Goal: Information Seeking & Learning: Find specific fact

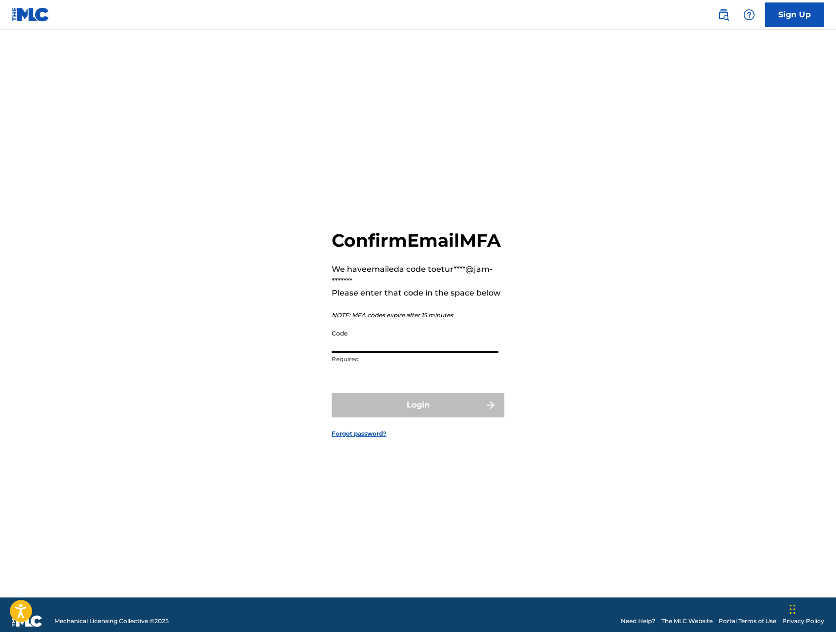
click at [426, 349] on input "Code" at bounding box center [415, 339] width 167 height 28
paste input "603782"
type input "603782"
click at [440, 418] on button "Login" at bounding box center [418, 405] width 173 height 25
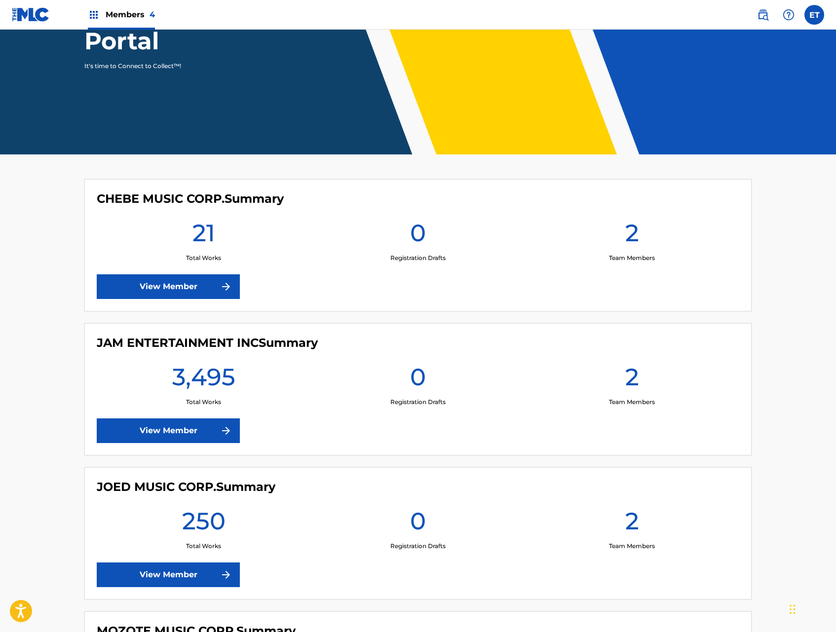
scroll to position [147, 0]
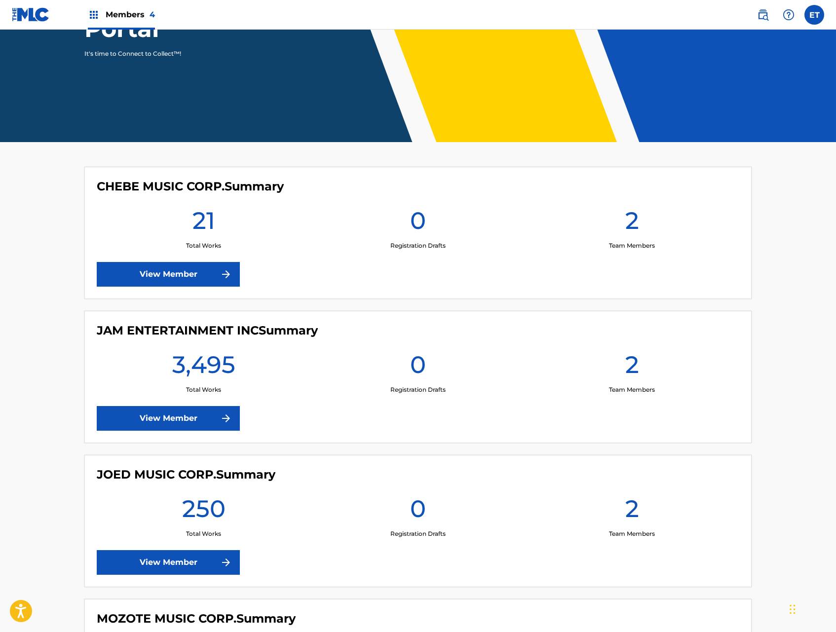
click at [179, 425] on link "View Member" at bounding box center [168, 418] width 143 height 25
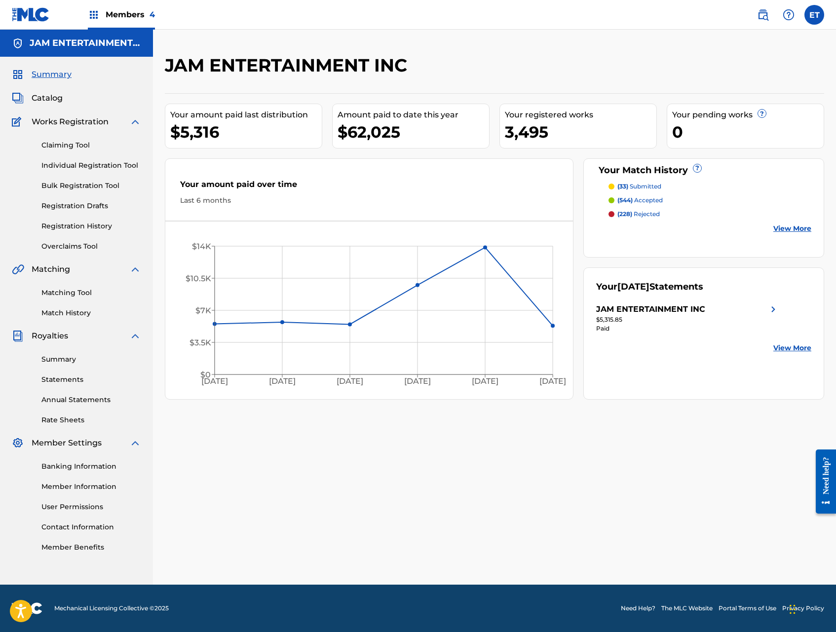
click at [64, 168] on link "Individual Registration Tool" at bounding box center [91, 165] width 100 height 10
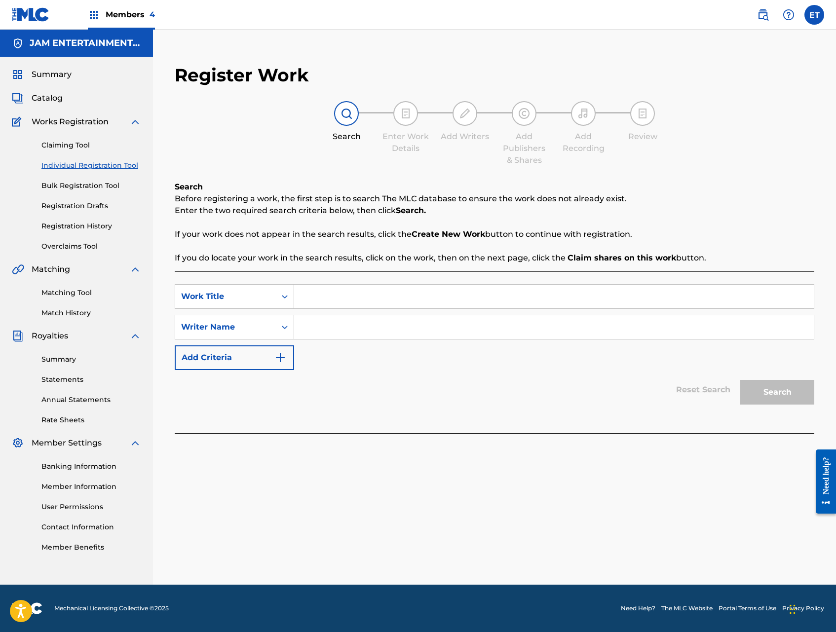
click at [332, 306] on input "Search Form" at bounding box center [554, 297] width 520 height 24
type input "24 horas"
click at [395, 323] on input "Search Form" at bounding box center [554, 328] width 520 height 24
type input "david"
click at [741, 380] on button "Search" at bounding box center [778, 392] width 74 height 25
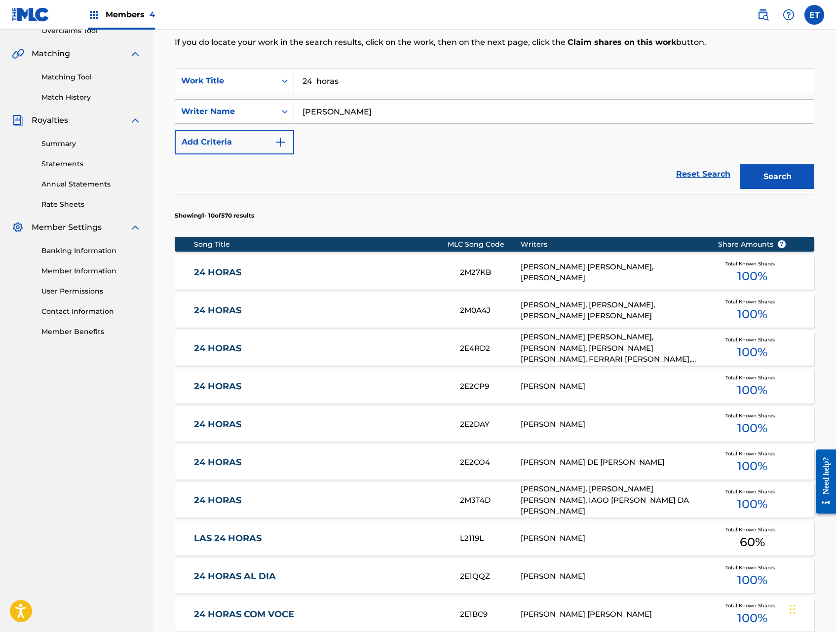
scroll to position [218, 0]
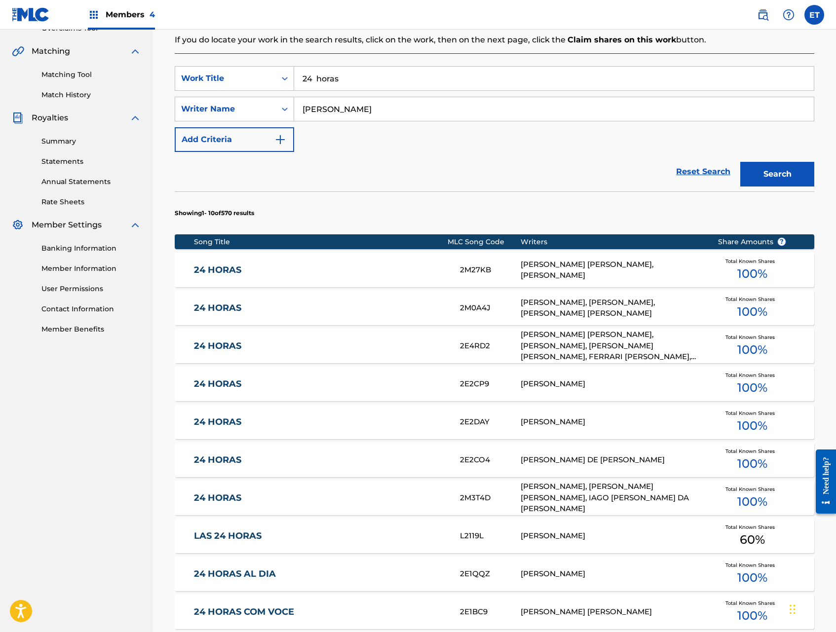
click at [240, 387] on link "24 HORAS" at bounding box center [320, 384] width 253 height 11
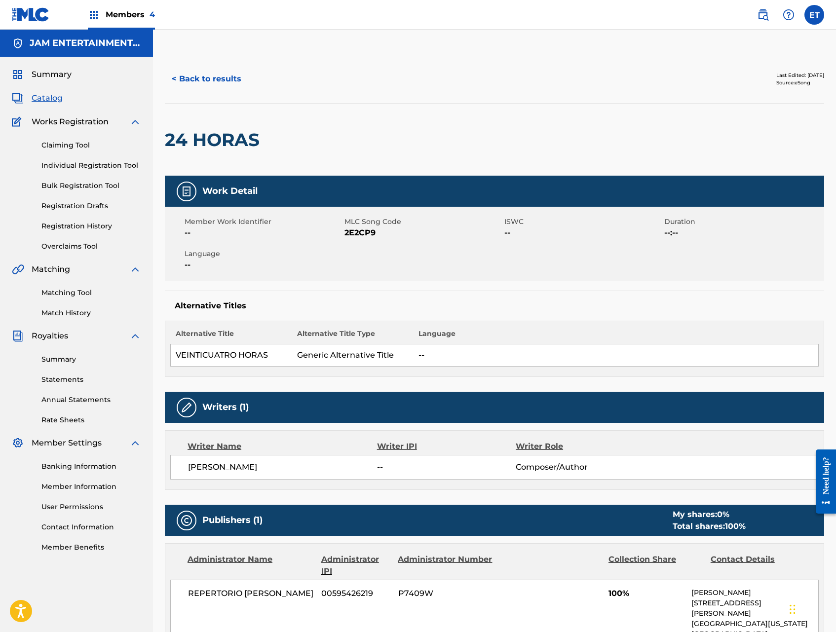
click at [224, 80] on button "< Back to results" at bounding box center [206, 79] width 83 height 25
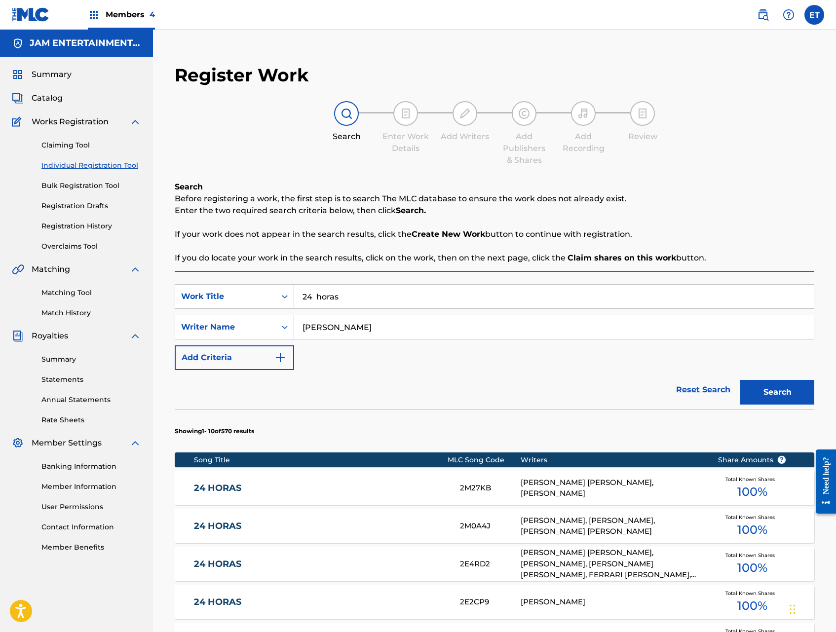
click at [343, 301] on input "24 horas" at bounding box center [554, 297] width 520 height 24
paste input "7 PULGADAS"
type input "7 PULGADAS"
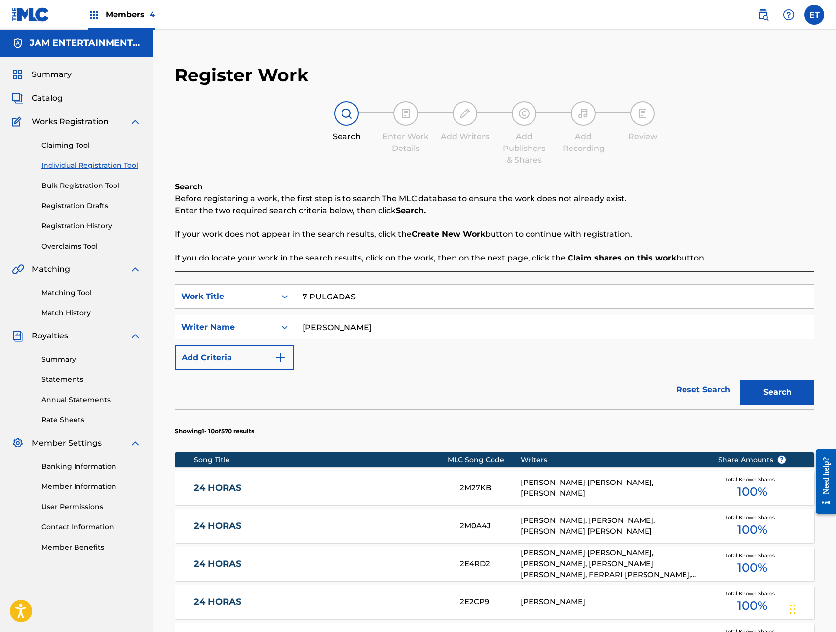
click at [344, 315] on div "david" at bounding box center [554, 327] width 520 height 25
click at [385, 293] on input "7 PULGADAS" at bounding box center [554, 297] width 520 height 24
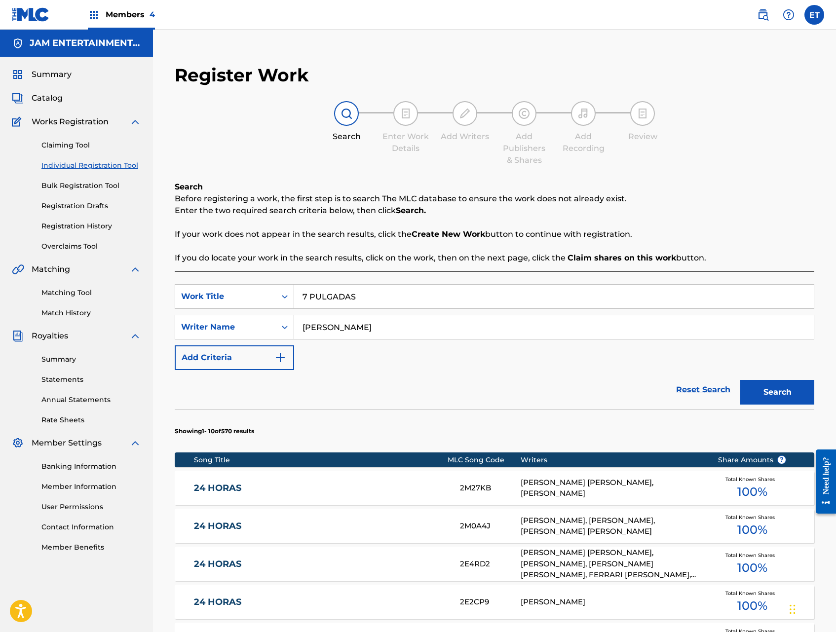
click at [354, 329] on input "david" at bounding box center [554, 328] width 520 height 24
type input "marrano"
click at [741, 380] on button "Search" at bounding box center [778, 392] width 74 height 25
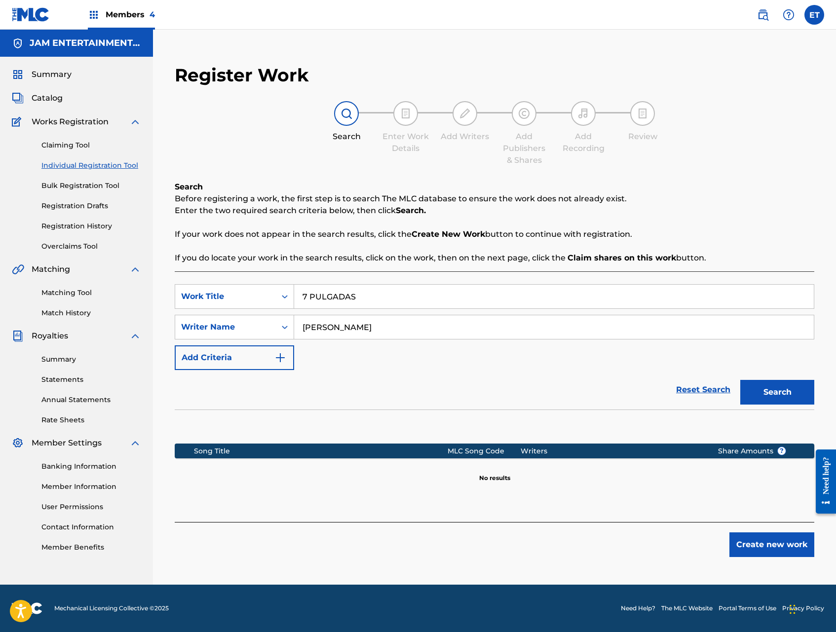
click at [306, 298] on input "7 PULGADAS" at bounding box center [554, 297] width 520 height 24
click at [394, 327] on input "marrano" at bounding box center [554, 328] width 520 height 24
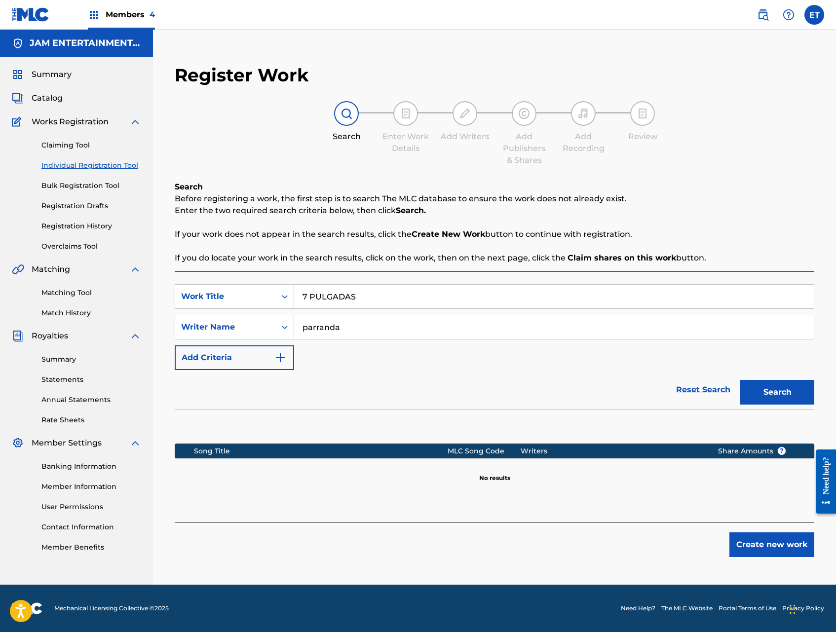
type input "parranda"
click at [741, 380] on button "Search" at bounding box center [778, 392] width 74 height 25
click at [82, 144] on link "Claiming Tool" at bounding box center [91, 145] width 100 height 10
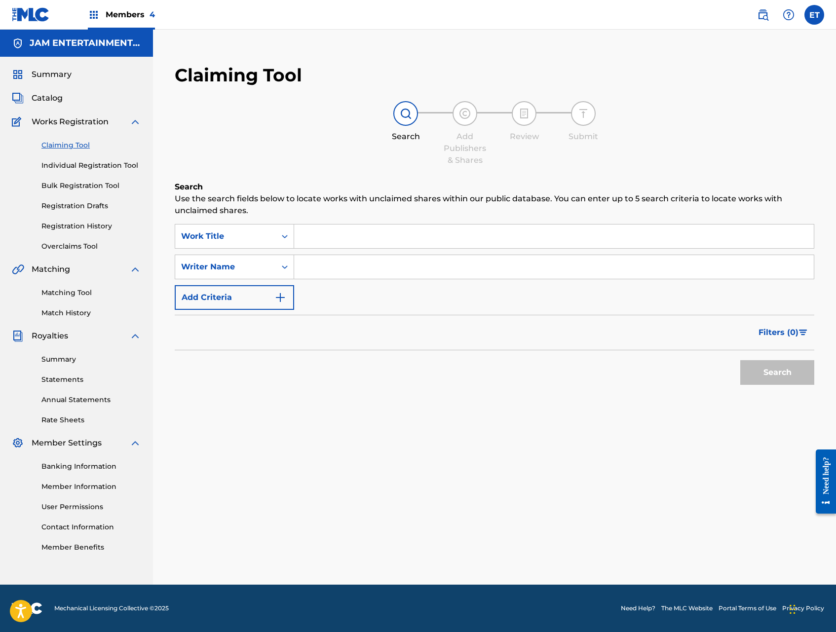
click at [390, 245] on input "Search Form" at bounding box center [554, 237] width 520 height 24
paste input "7 PULGADAS"
click at [741, 360] on button "Search" at bounding box center [778, 372] width 74 height 25
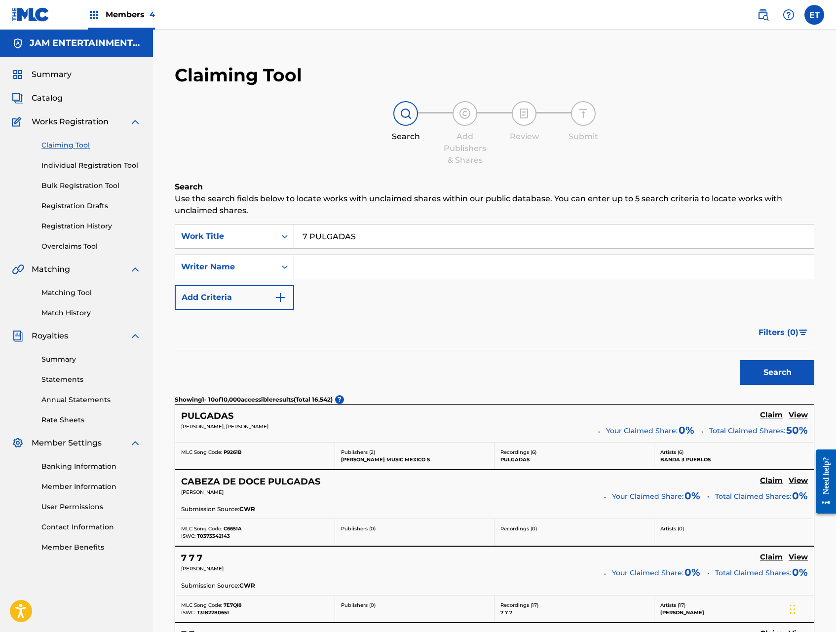
click at [308, 237] on input "7 PULGADAS" at bounding box center [554, 237] width 520 height 24
type input "siete PULGADAS"
click at [741, 360] on button "Search" at bounding box center [778, 372] width 74 height 25
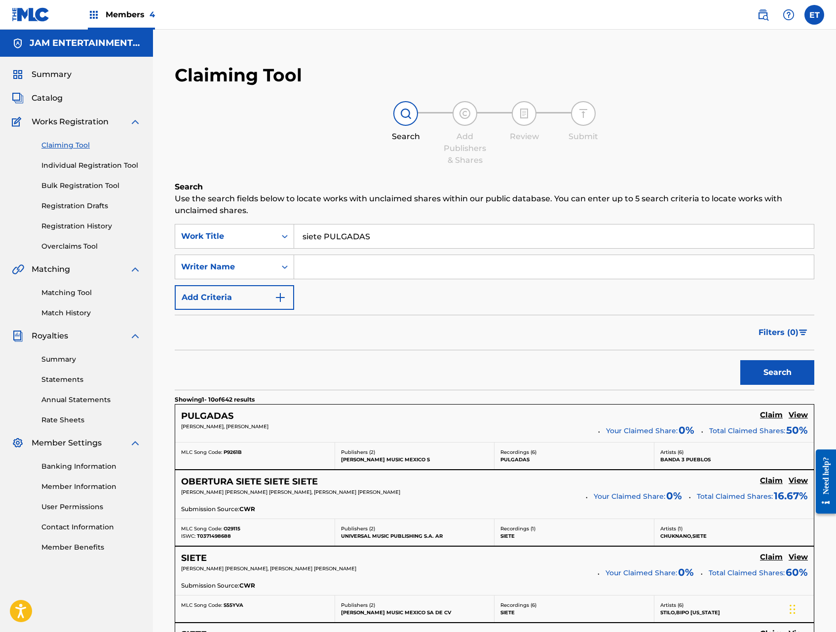
click at [405, 243] on input "siete PULGADAS" at bounding box center [554, 237] width 520 height 24
click at [72, 164] on link "Individual Registration Tool" at bounding box center [91, 165] width 100 height 10
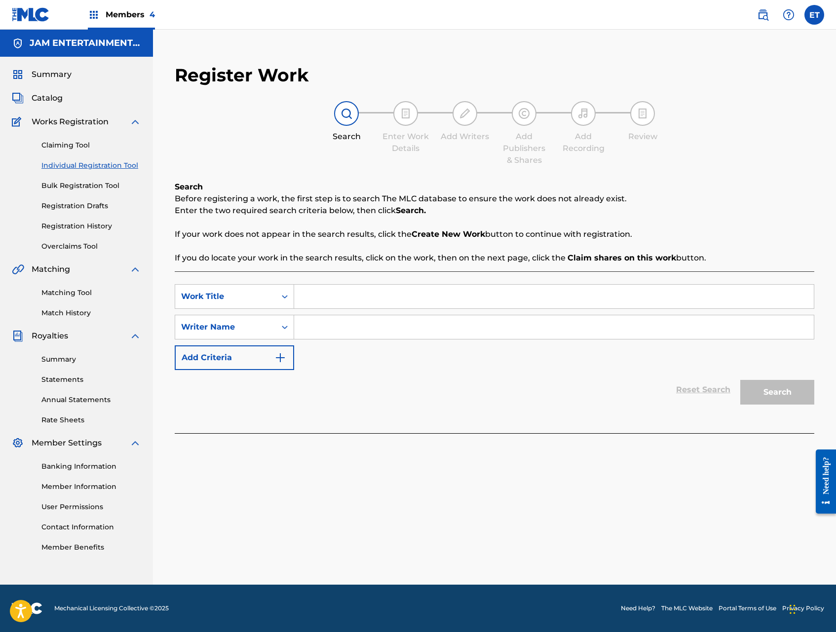
click at [351, 295] on input "Search Form" at bounding box center [554, 297] width 520 height 24
type input "abrazame"
type input "artemio"
click at [741, 380] on button "Search" at bounding box center [778, 392] width 74 height 25
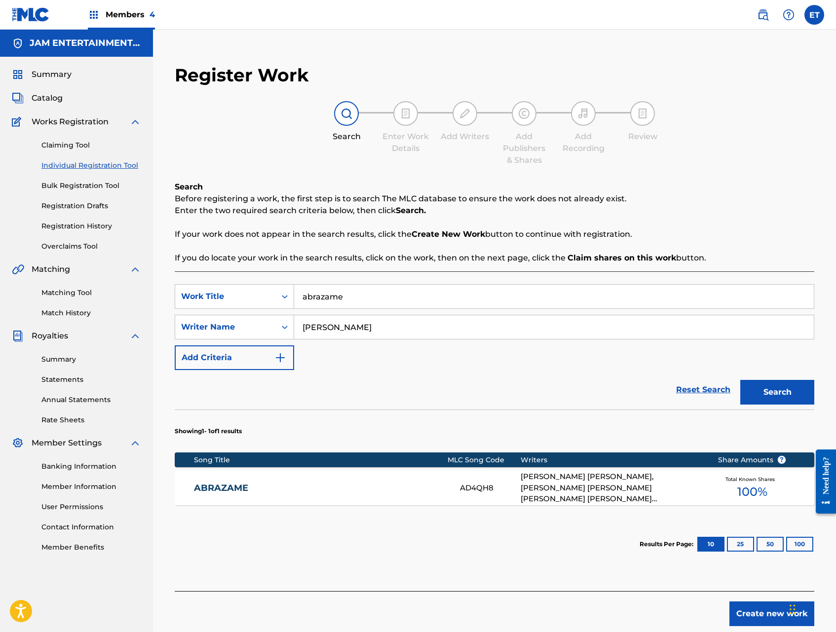
click at [355, 495] on div "ABRAZAME AD4QH8 ISAAC RICARDO FLORES SALINAS, CESAR MIRELES CANTU, ARTEMIO MANU…" at bounding box center [495, 488] width 640 height 35
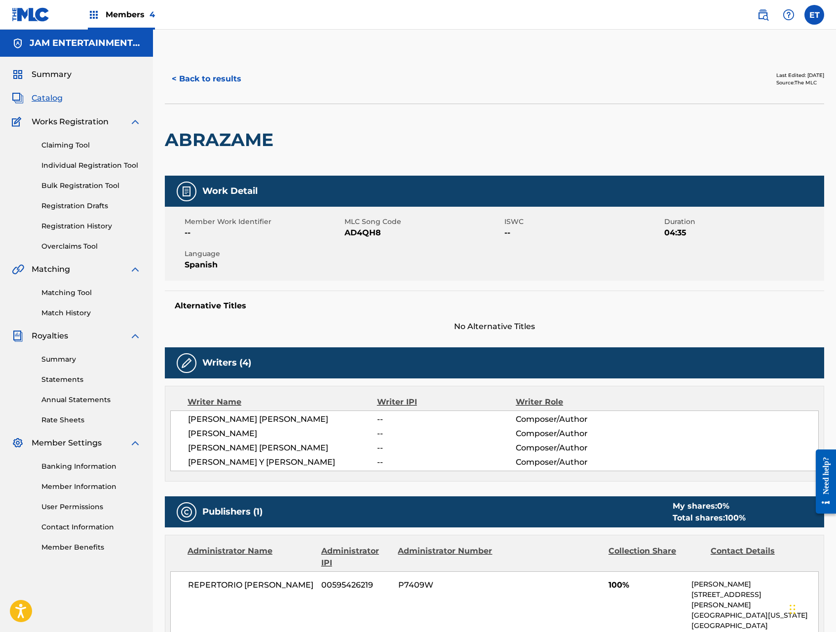
click at [197, 86] on button "< Back to results" at bounding box center [206, 79] width 83 height 25
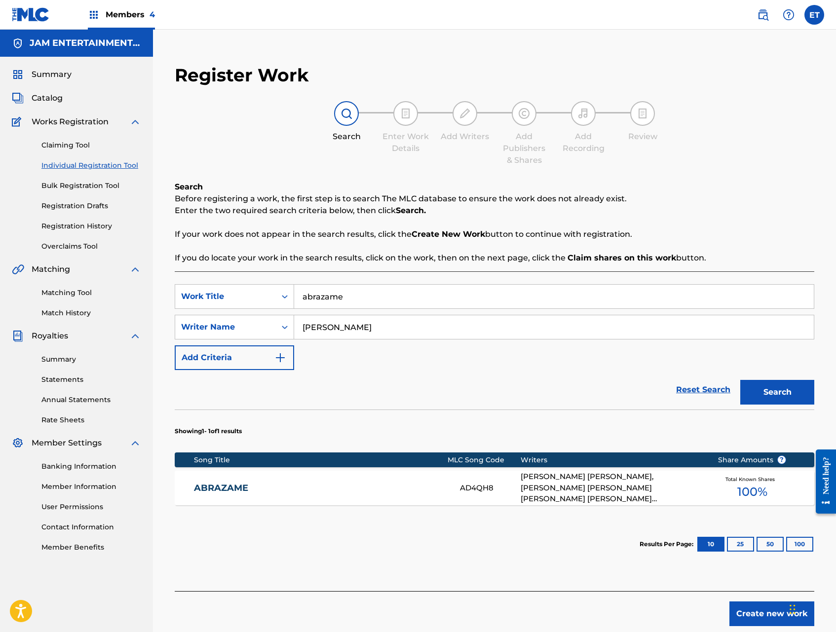
click at [346, 291] on input "abrazame" at bounding box center [554, 297] width 520 height 24
paste input "ACORDE PERFECTO"
type input "ACORDE PERFECTO"
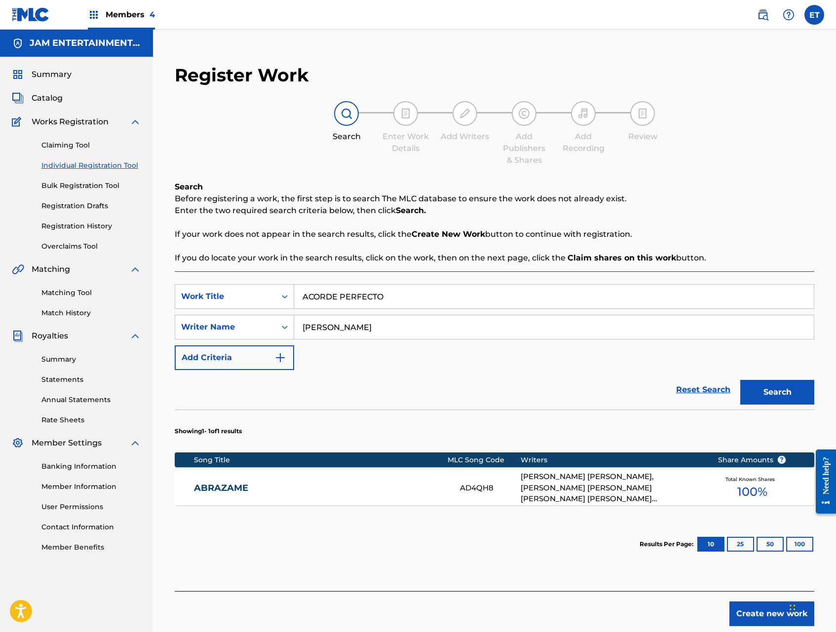
type input "MANUEL"
click at [741, 380] on button "Search" at bounding box center [778, 392] width 74 height 25
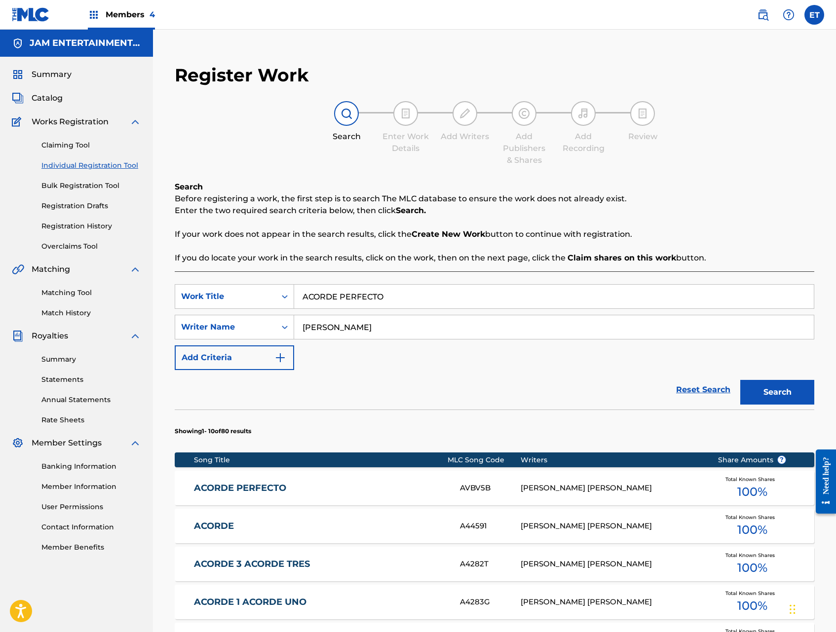
click at [295, 495] on div "ACORDE PERFECTO AVBV5B HERRERA MANUEL ANTONIO MALDONADO Total Known Shares 100 %" at bounding box center [495, 488] width 640 height 35
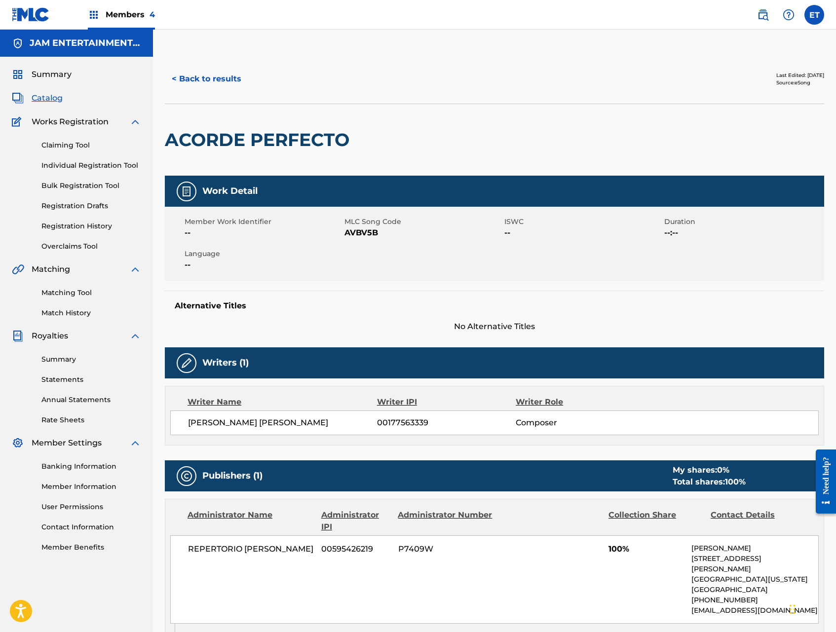
click at [218, 77] on button "< Back to results" at bounding box center [206, 79] width 83 height 25
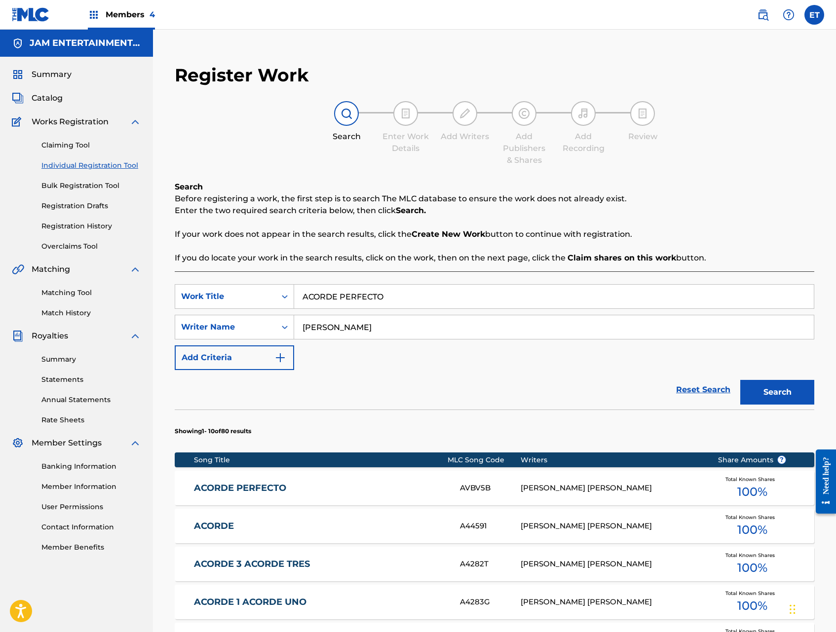
click at [398, 303] on input "ACORDE PERFECTO" at bounding box center [554, 297] width 520 height 24
paste input "MADA ESPOSA"
type input "AMADA ESPOSA"
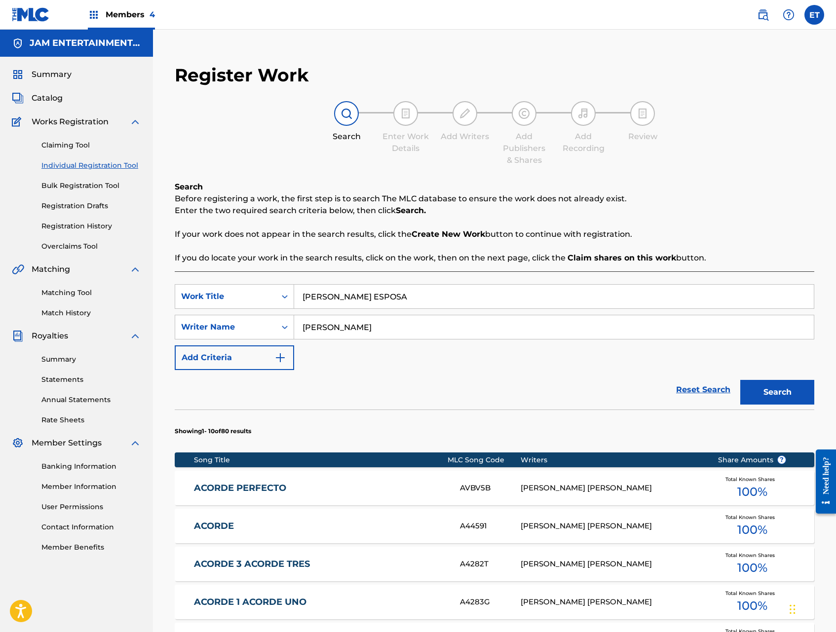
click at [364, 329] on input "MANUEL" at bounding box center [554, 328] width 520 height 24
type input "HERIBERTO"
click at [741, 380] on button "Search" at bounding box center [778, 392] width 74 height 25
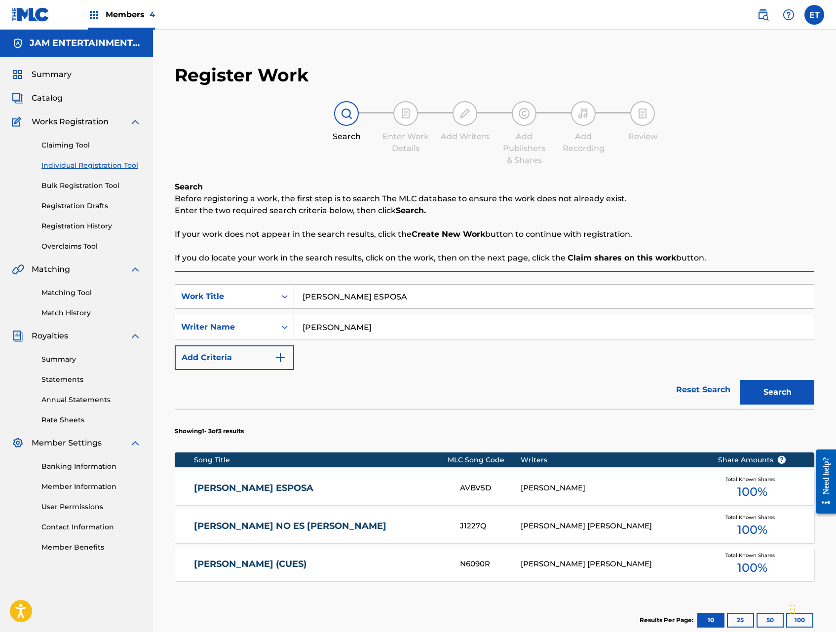
click at [299, 483] on link "AMADA ESPOSA" at bounding box center [320, 488] width 253 height 11
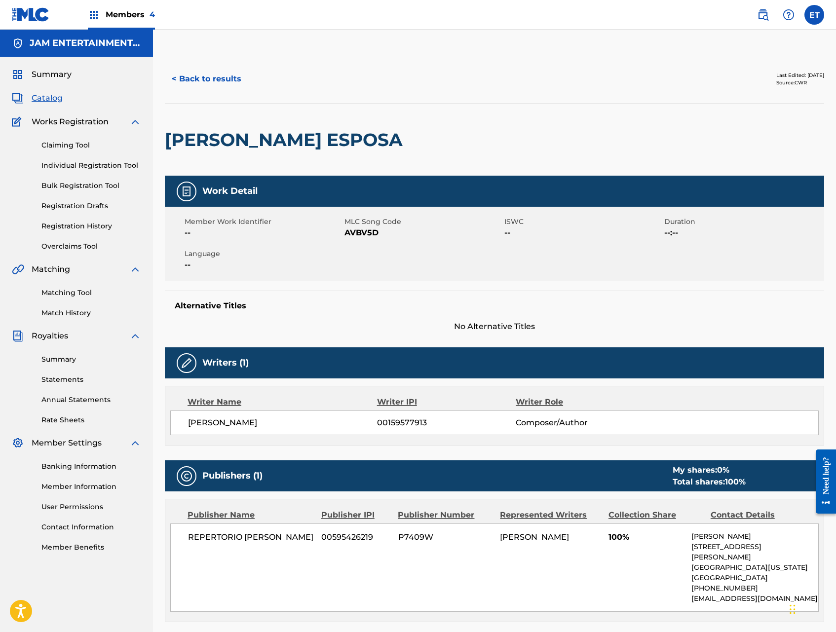
click at [195, 76] on button "< Back to results" at bounding box center [206, 79] width 83 height 25
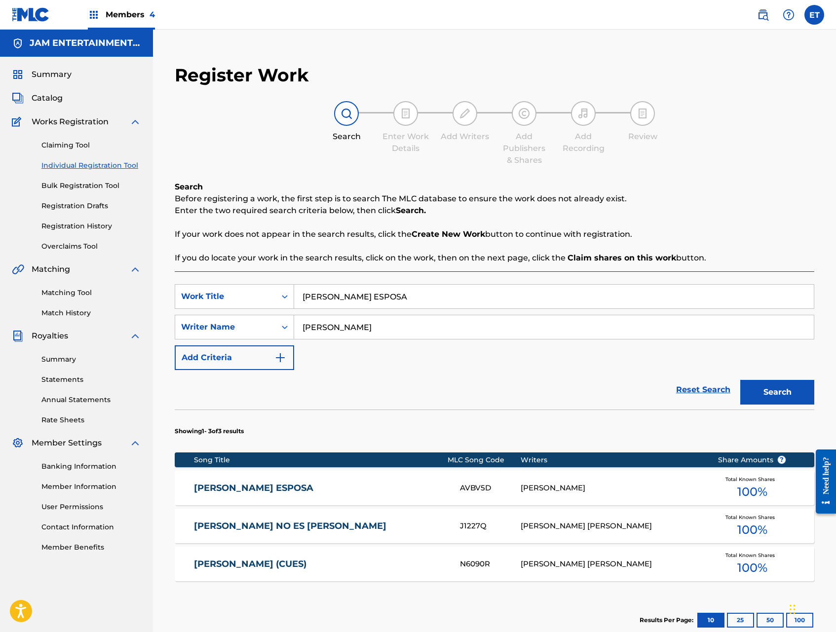
click at [397, 308] on input "AMADA ESPOSA" at bounding box center [554, 297] width 520 height 24
paste input "OR"
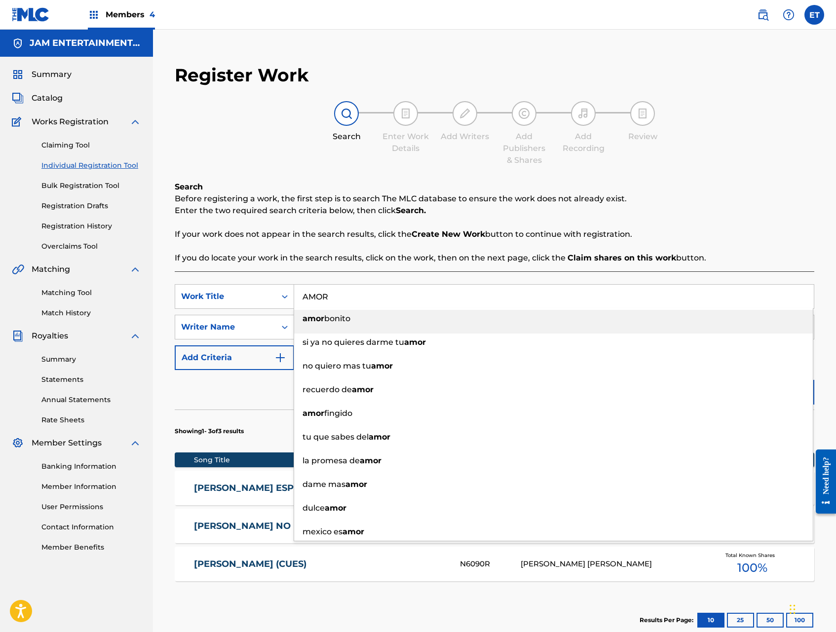
click at [392, 329] on li "amor bonito" at bounding box center [553, 322] width 519 height 24
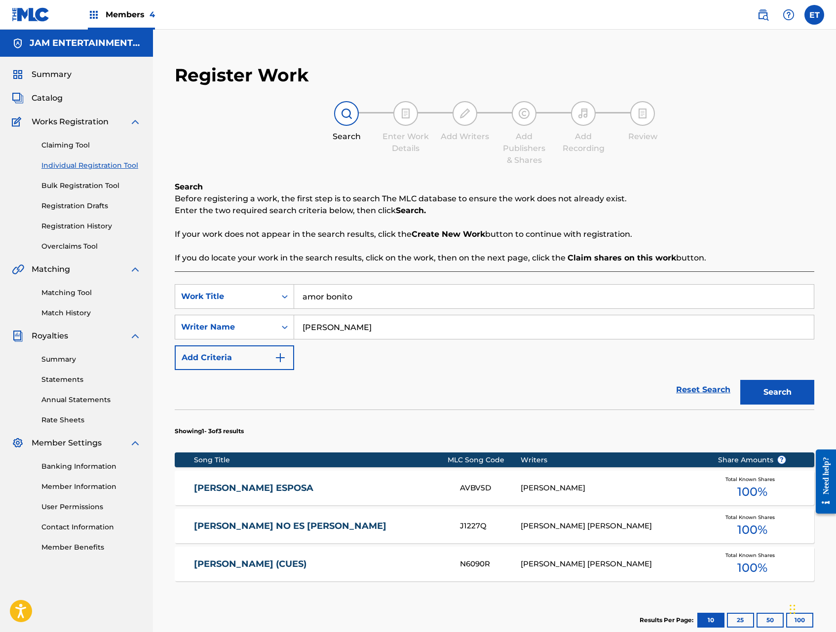
click at [392, 329] on input "HERIBERTO" at bounding box center [554, 328] width 520 height 24
click at [387, 305] on input "amor bonito" at bounding box center [554, 297] width 520 height 24
paste input "AMOR"
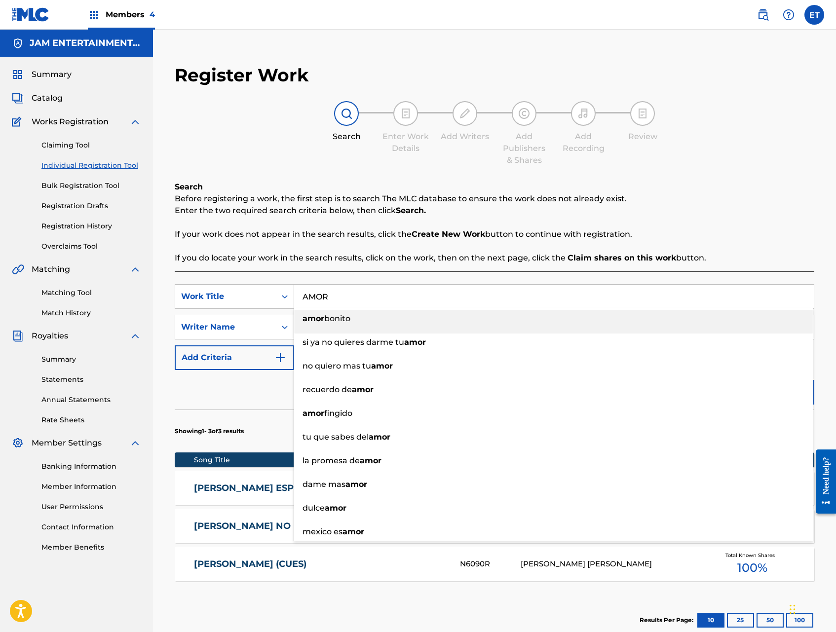
type input "AMOR"
click at [506, 222] on div "Search Before registering a work, the first step is to search The MLC database …" at bounding box center [495, 222] width 640 height 83
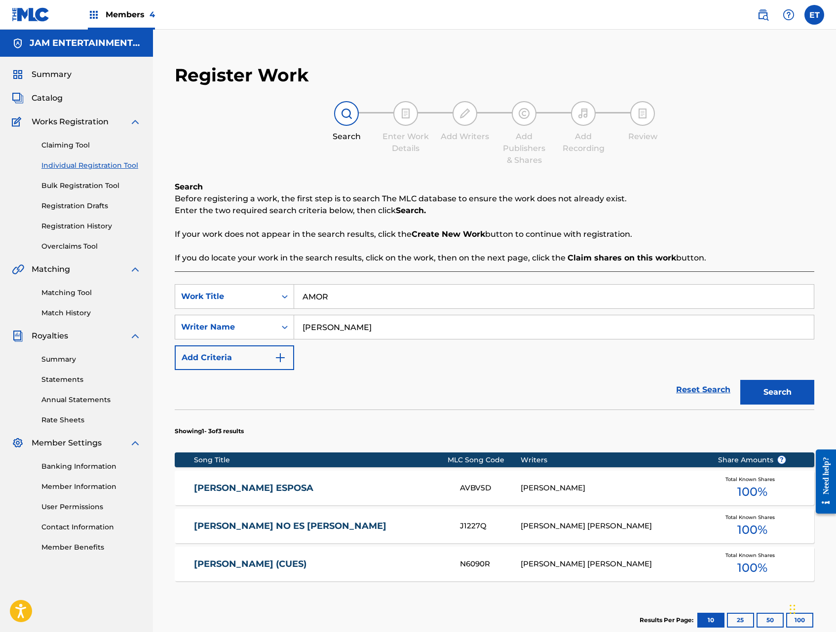
click at [364, 337] on input "HERIBERTO" at bounding box center [554, 328] width 520 height 24
type input "CATARINO"
click at [741, 380] on button "Search" at bounding box center [778, 392] width 74 height 25
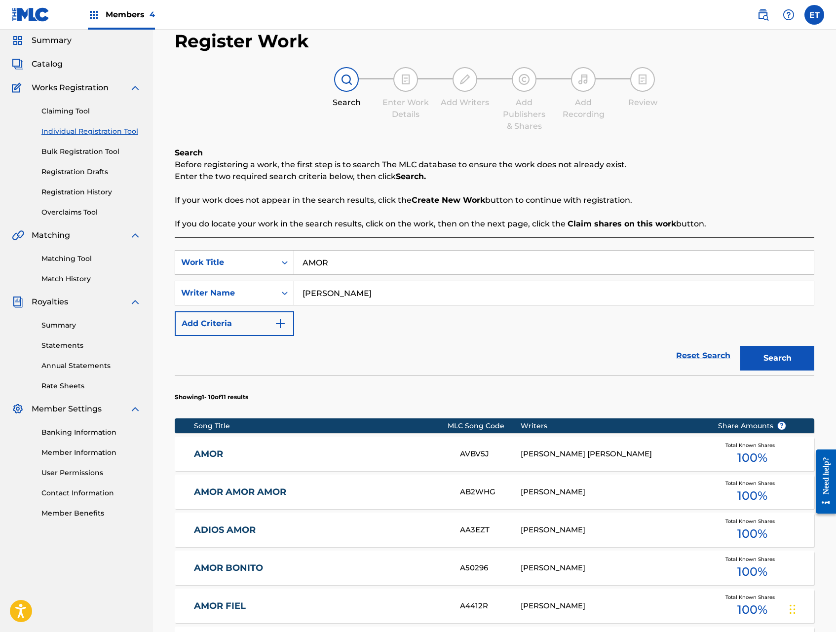
scroll to position [43, 0]
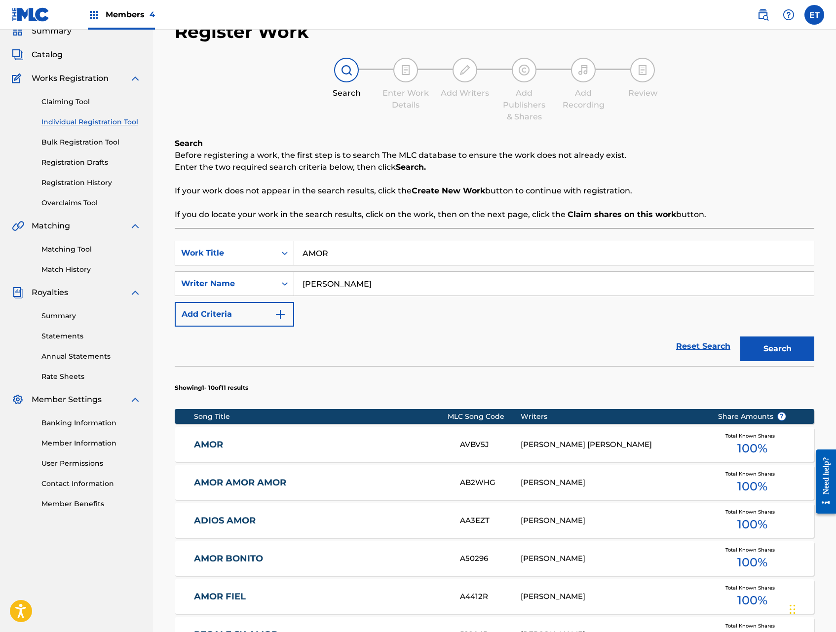
click at [227, 446] on link "AMOR" at bounding box center [320, 444] width 253 height 11
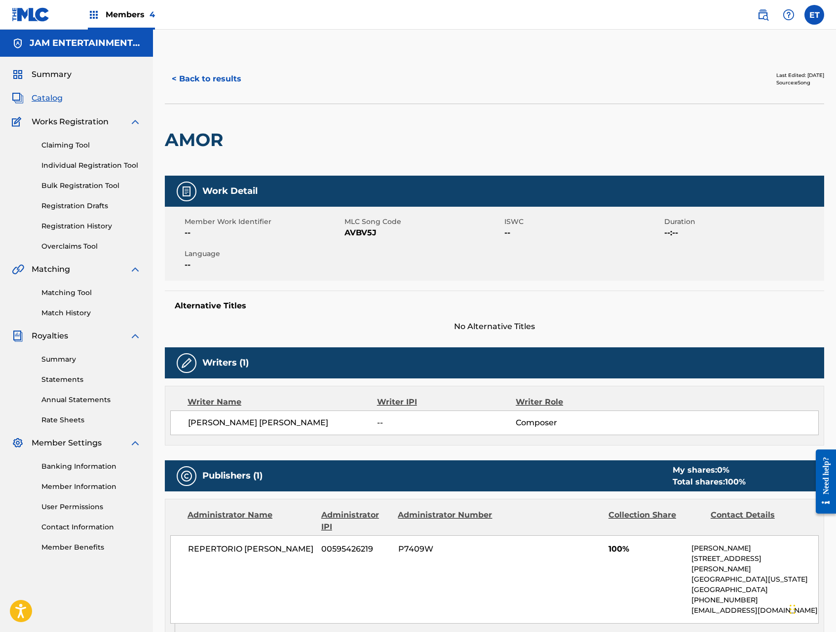
click at [198, 80] on button "< Back to results" at bounding box center [206, 79] width 83 height 25
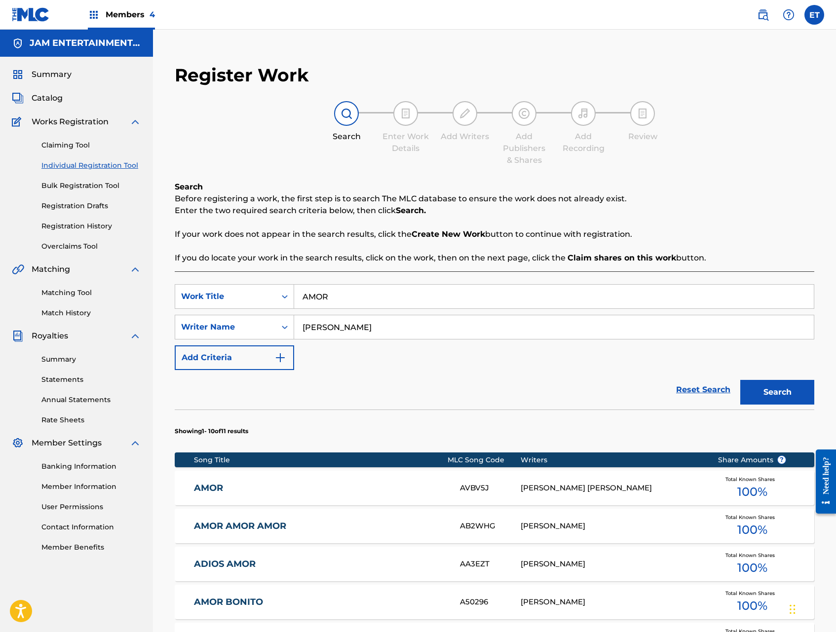
click at [402, 295] on input "AMOR" at bounding box center [554, 297] width 520 height 24
paste input "TARRAYA"
type input "ATARRAYA"
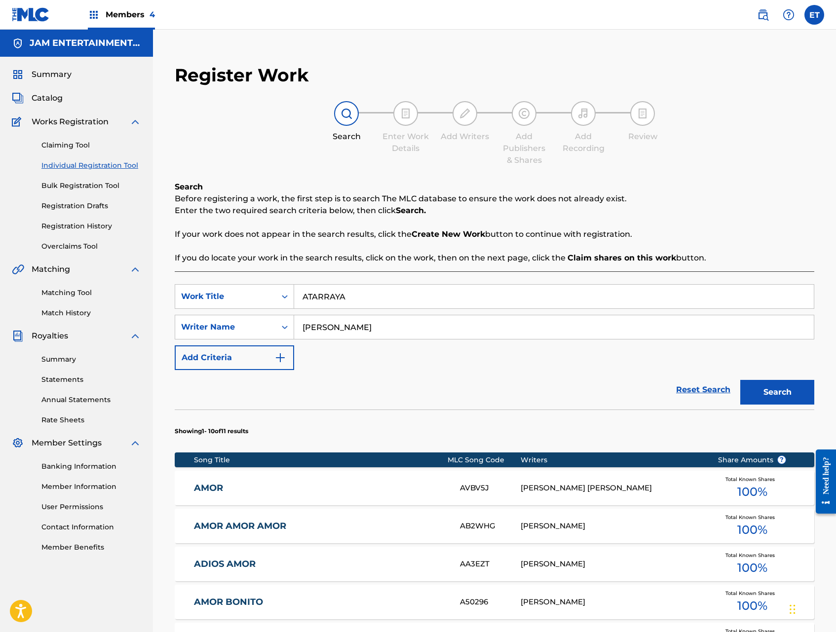
click at [372, 326] on input "CATARINO" at bounding box center [554, 328] width 520 height 24
type input "ALDO"
click at [741, 380] on button "Search" at bounding box center [778, 392] width 74 height 25
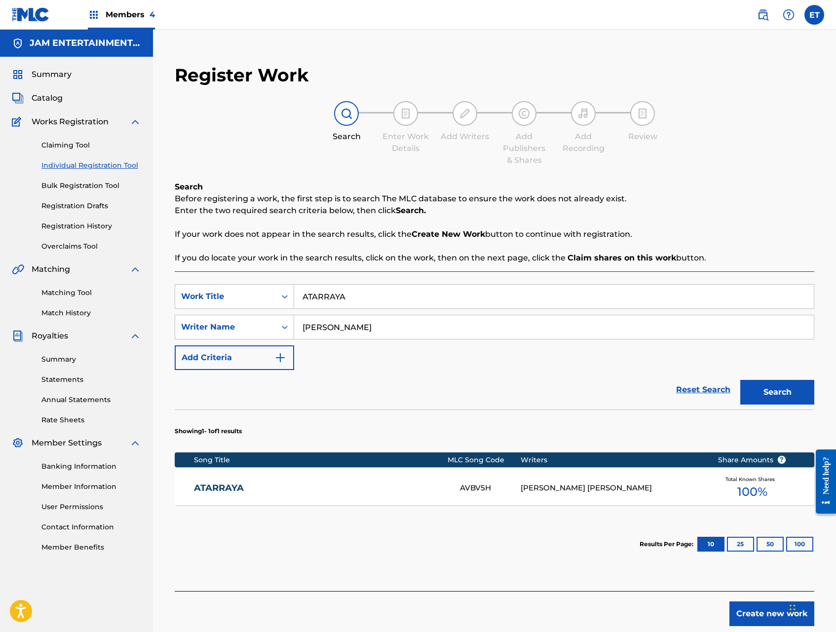
click at [481, 490] on div "AVBV5H" at bounding box center [490, 488] width 61 height 11
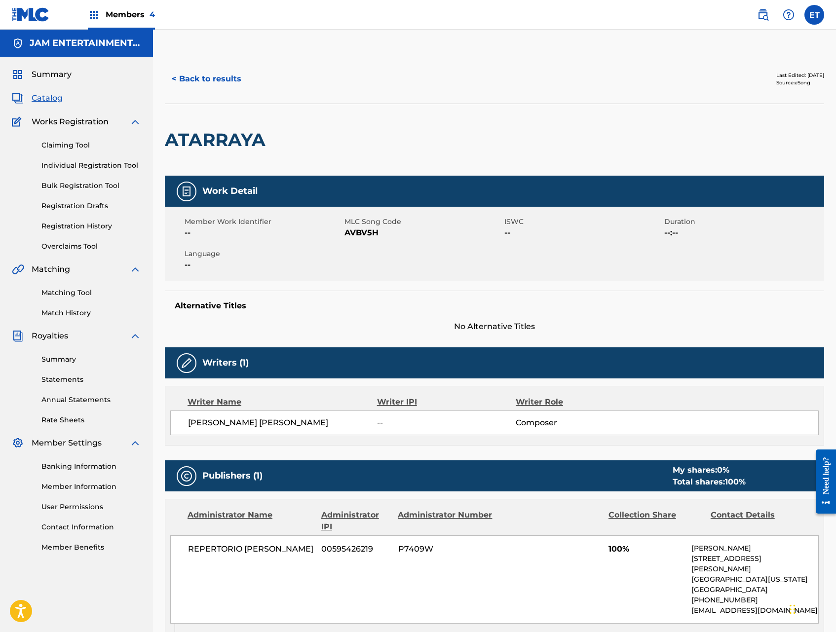
click at [189, 76] on button "< Back to results" at bounding box center [206, 79] width 83 height 25
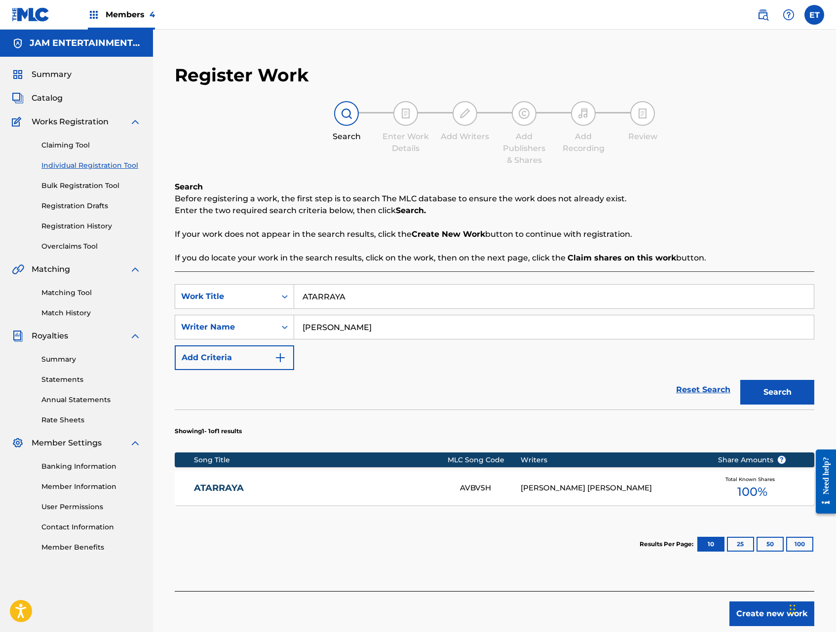
click at [366, 297] on input "ATARRAYA" at bounding box center [554, 297] width 520 height 24
paste input "RAPADO ENTRE TUS TETAS"
type input "ATRAPADO ENTRE TUS TETAS"
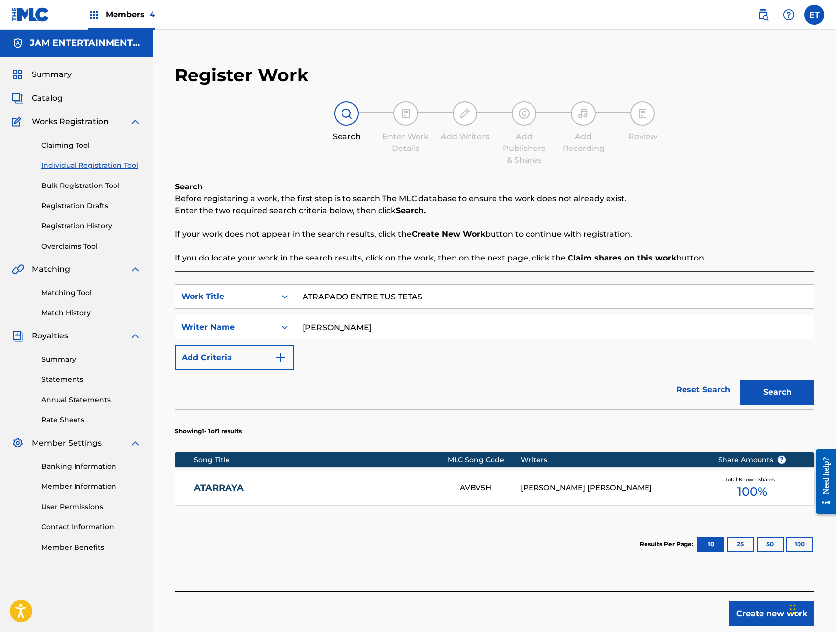
click at [357, 319] on input "ALDO" at bounding box center [554, 328] width 520 height 24
type input "MANUEL"
click at [741, 380] on button "Search" at bounding box center [778, 392] width 74 height 25
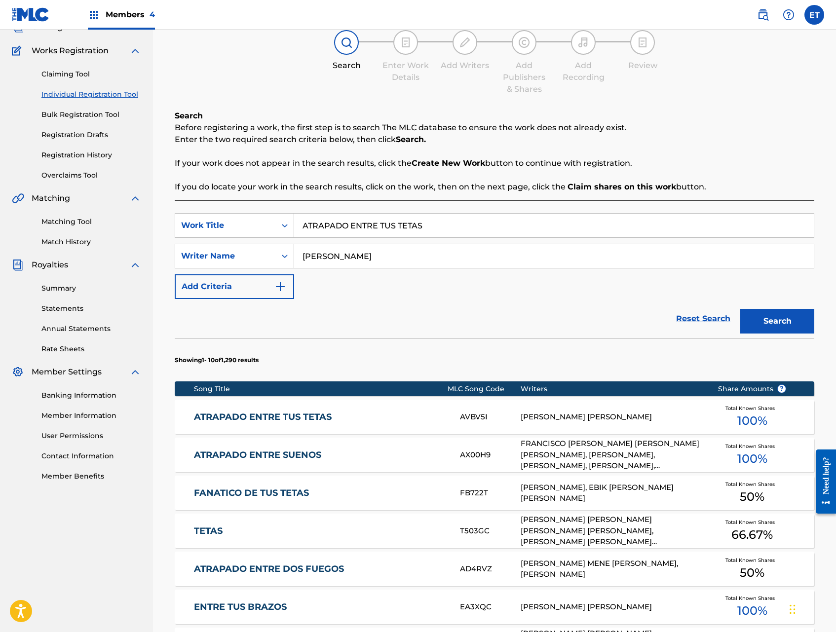
scroll to position [86, 0]
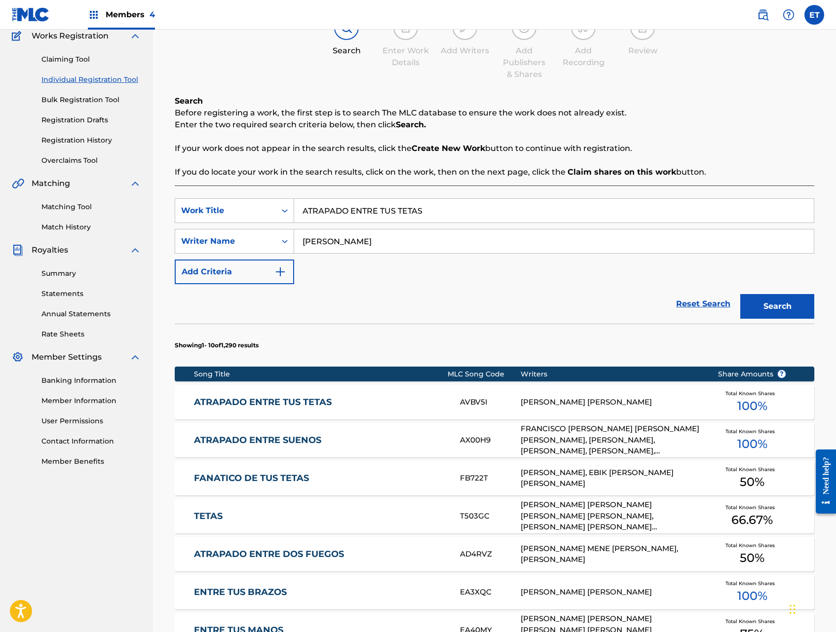
click at [271, 401] on link "ATRAPADO ENTRE TUS TETAS" at bounding box center [320, 402] width 253 height 11
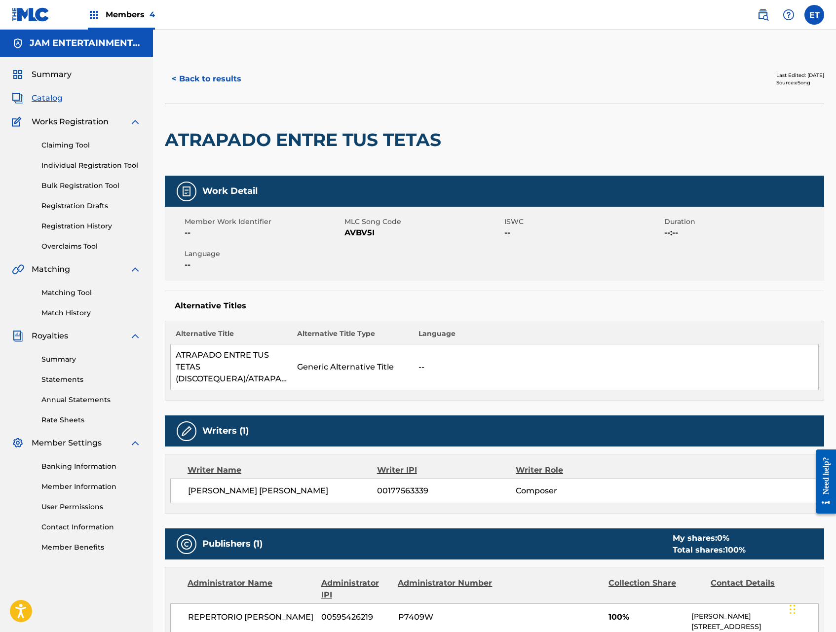
click at [185, 74] on button "< Back to results" at bounding box center [206, 79] width 83 height 25
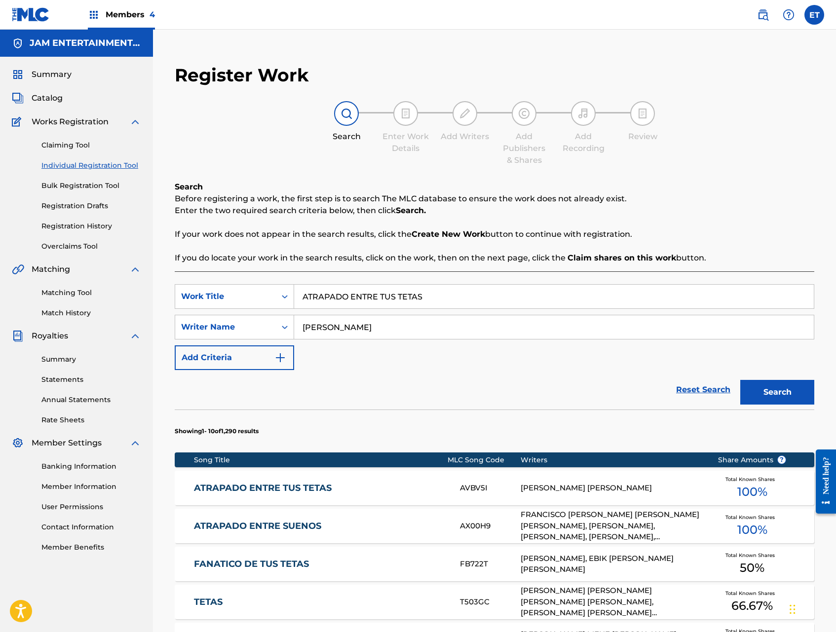
click at [366, 298] on input "ATRAPADO ENTRE TUS TETAS" at bounding box center [554, 297] width 520 height 24
paste input "UNQUE NO SEA CONMIGO"
type input "AUNQUE NO SEA CONMIGO"
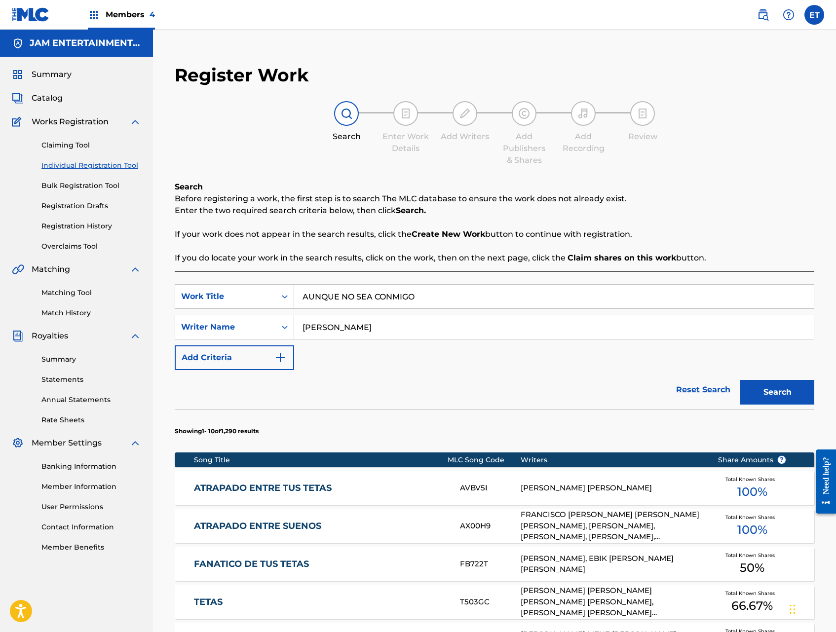
type input "santiago"
click at [741, 380] on button "Search" at bounding box center [778, 392] width 74 height 25
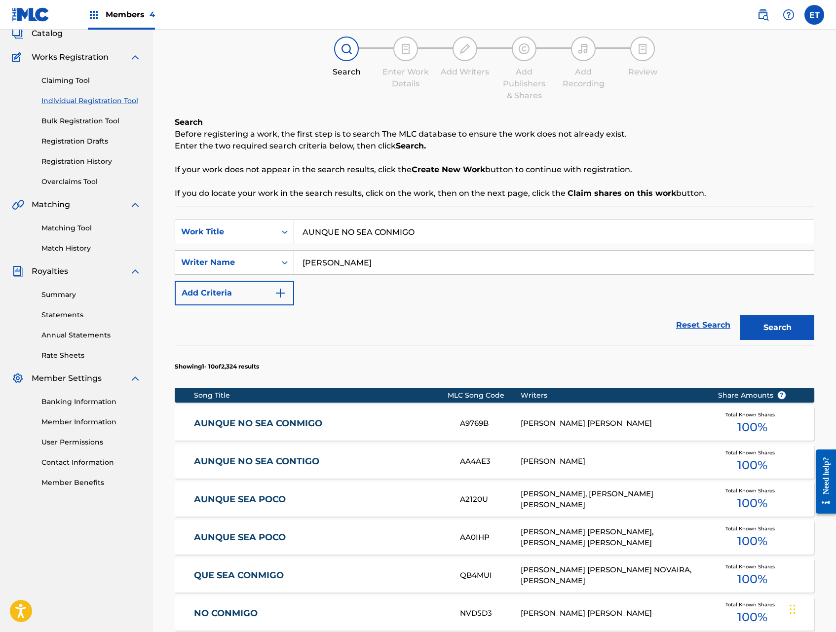
scroll to position [66, 0]
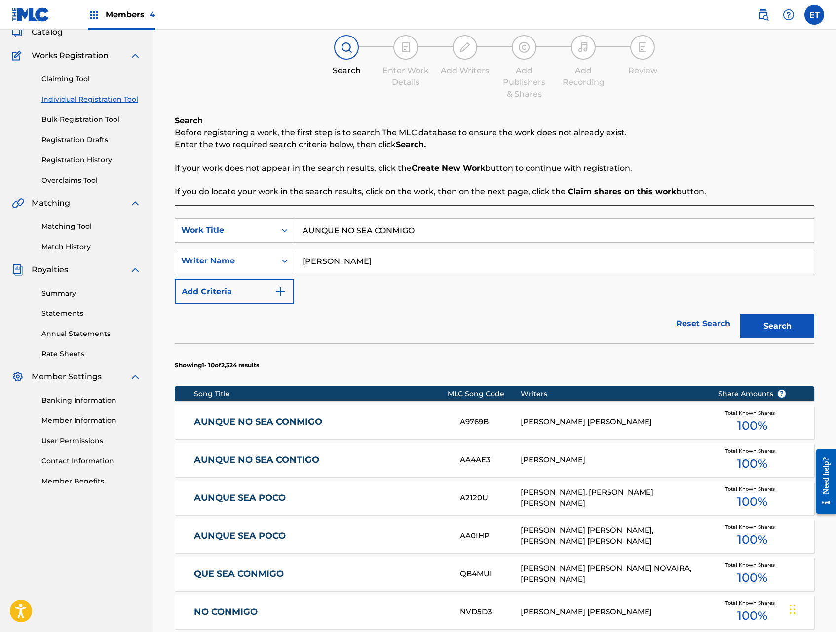
click at [333, 421] on link "AUNQUE NO SEA CONMIGO" at bounding box center [320, 422] width 253 height 11
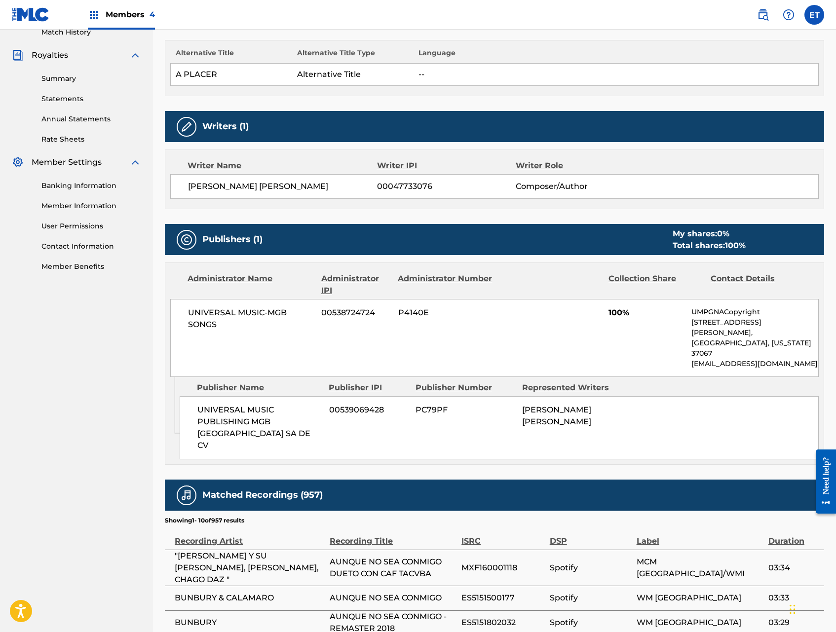
scroll to position [283, 0]
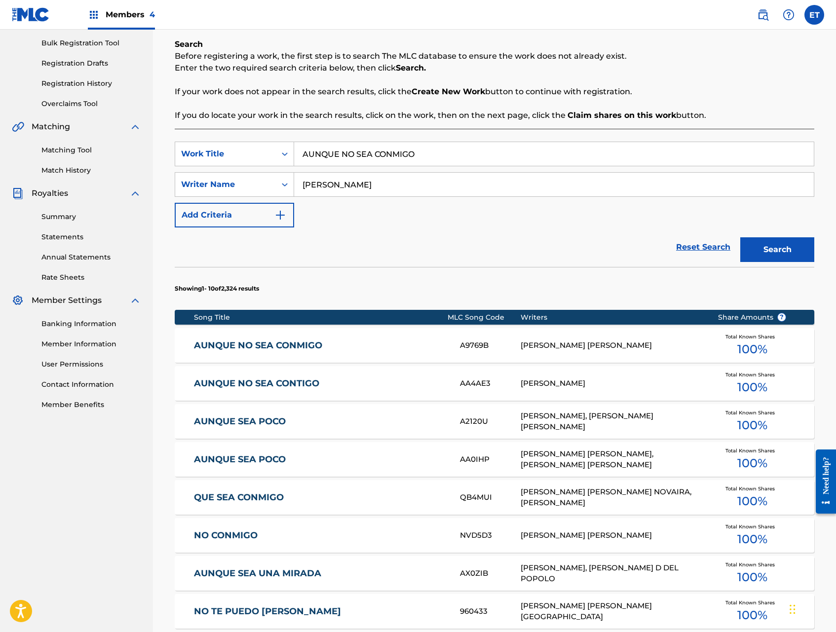
scroll to position [144, 0]
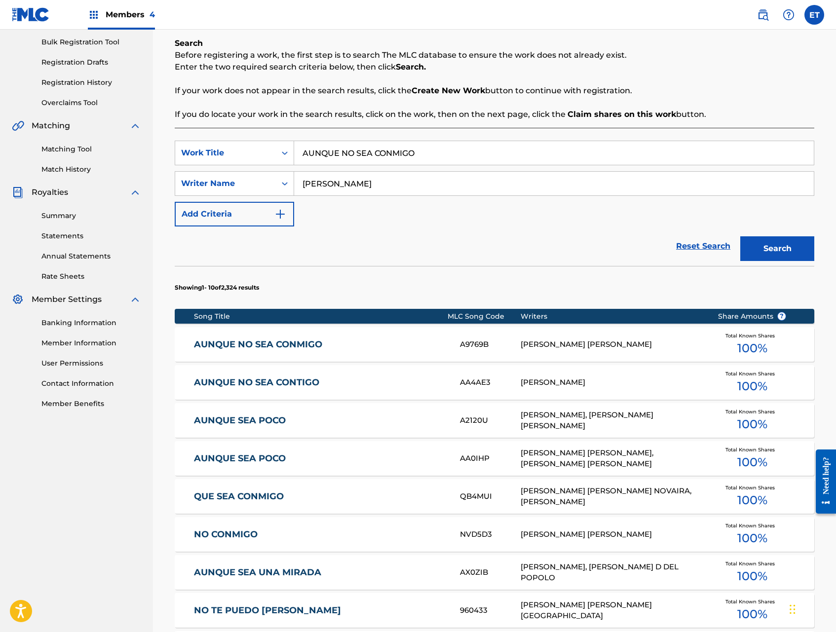
click at [304, 378] on link "AUNQUE NO SEA CONTIGO" at bounding box center [320, 382] width 253 height 11
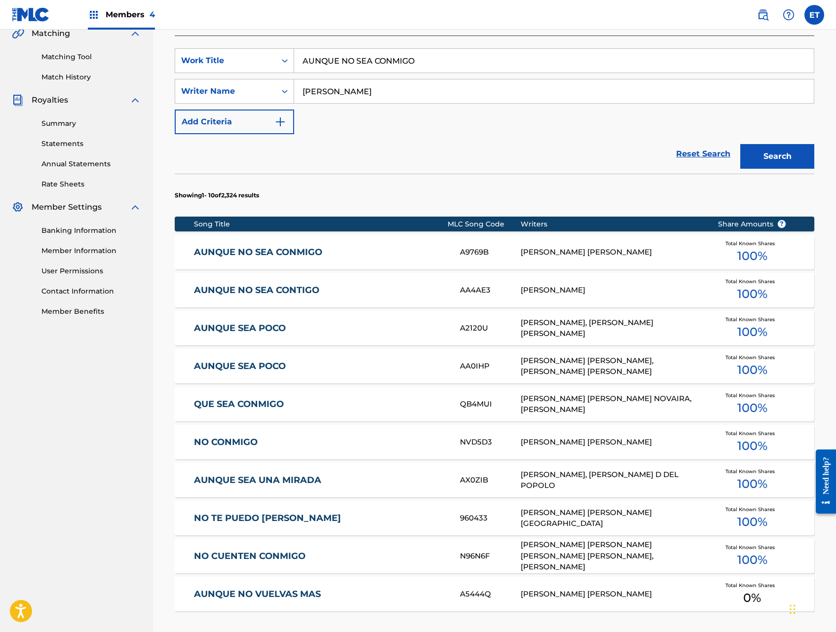
scroll to position [61, 0]
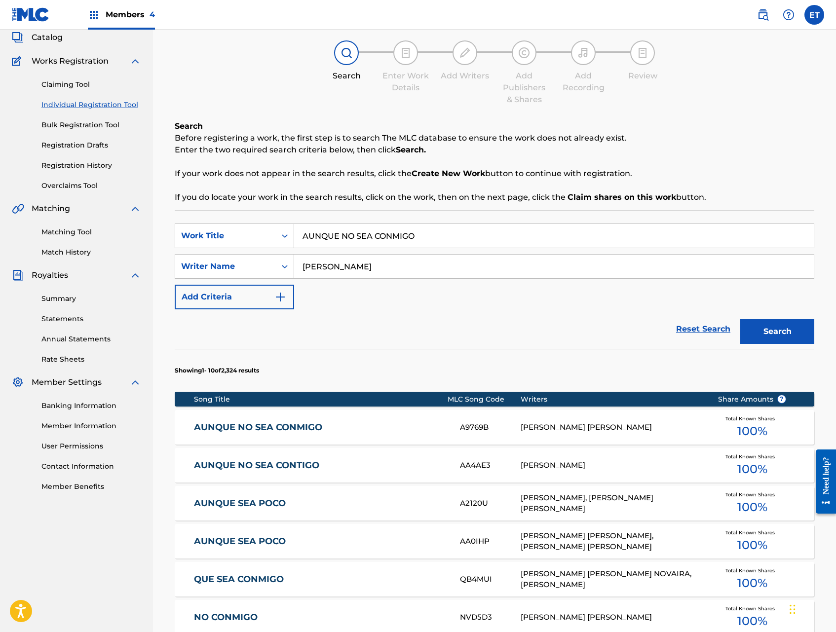
click at [378, 270] on input "santiago" at bounding box center [554, 267] width 520 height 24
paste input "SANTIAGO DIAZ ROMO"
type input "SANTIAGO DIAZ ROMO"
click at [741, 319] on button "Search" at bounding box center [778, 331] width 74 height 25
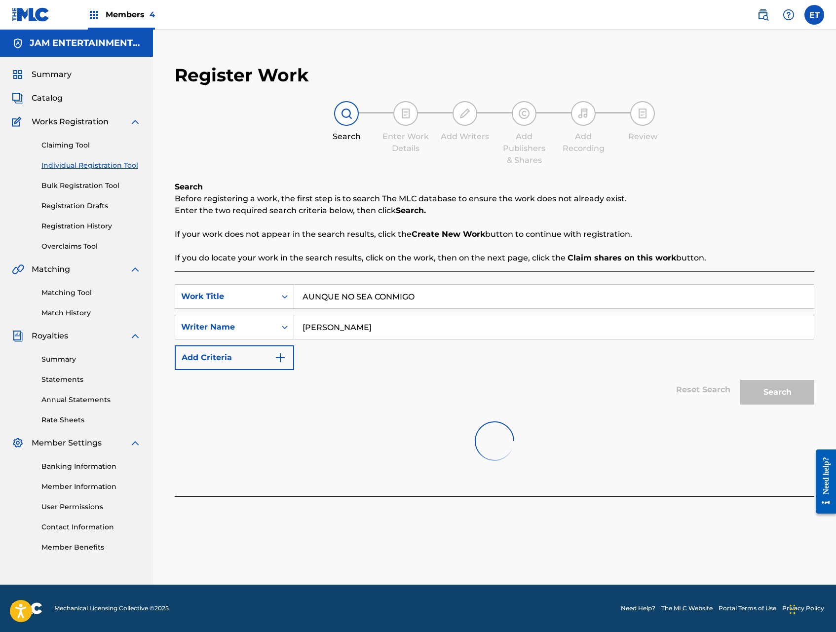
scroll to position [0, 0]
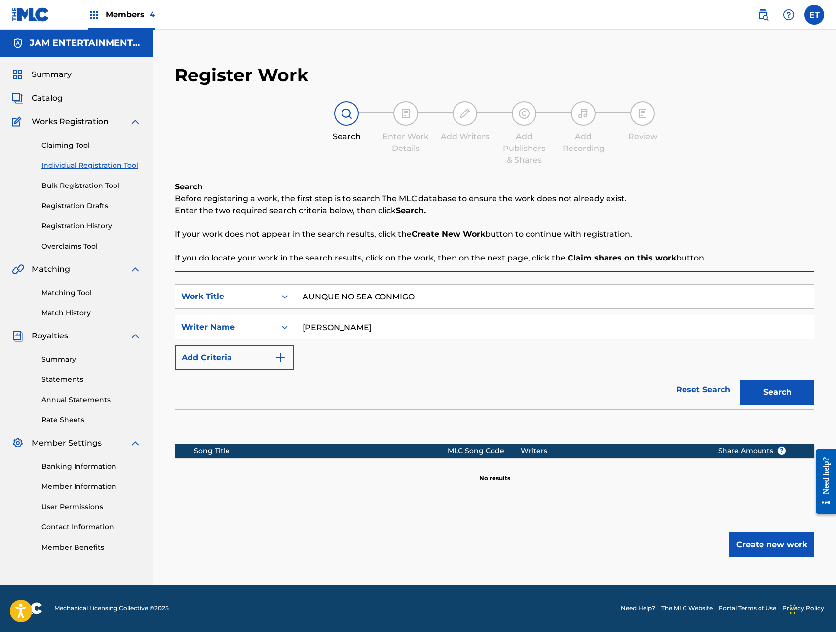
click at [374, 290] on input "AUNQUE NO SEA CONMIGO" at bounding box center [554, 297] width 520 height 24
paste input "Y AMOR"
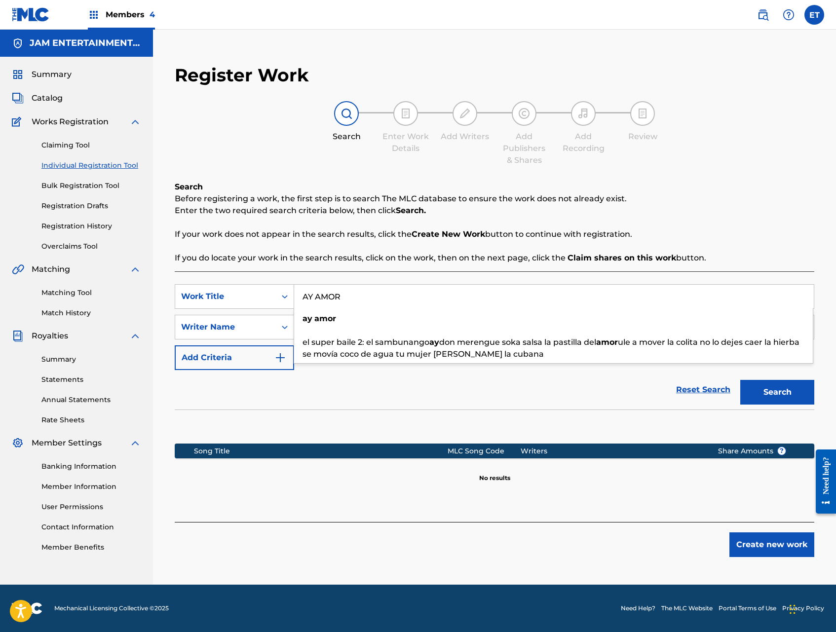
type input "AY AMOR"
click at [330, 380] on div "Reset Search Search" at bounding box center [495, 389] width 640 height 39
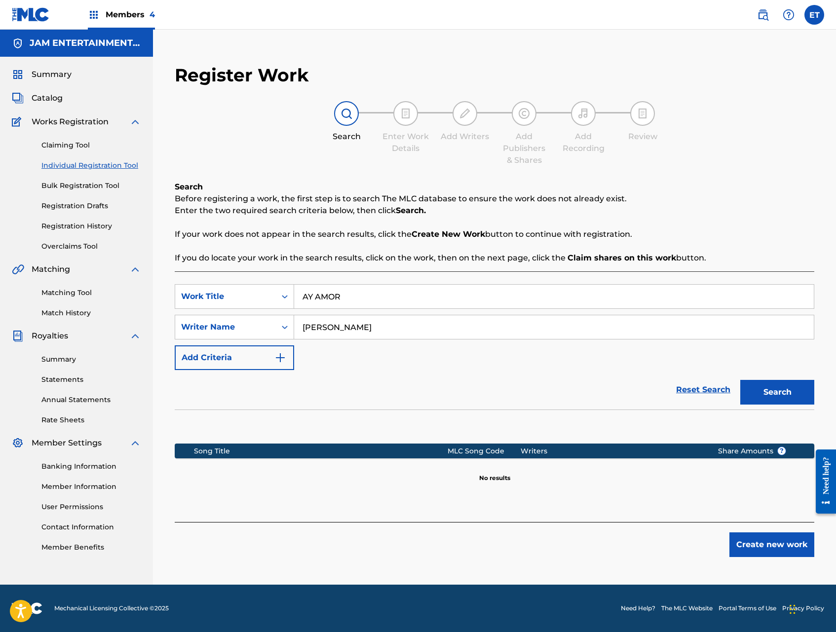
click at [348, 330] on input "SANTIAGO DIAZ ROMO" at bounding box center [554, 328] width 520 height 24
type input "HOMERO"
click at [741, 380] on button "Search" at bounding box center [778, 392] width 74 height 25
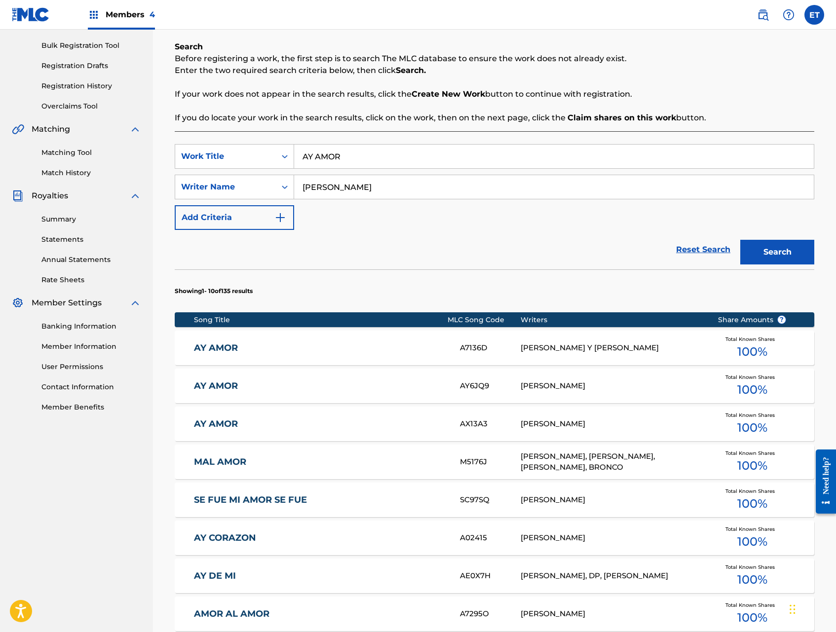
scroll to position [145, 0]
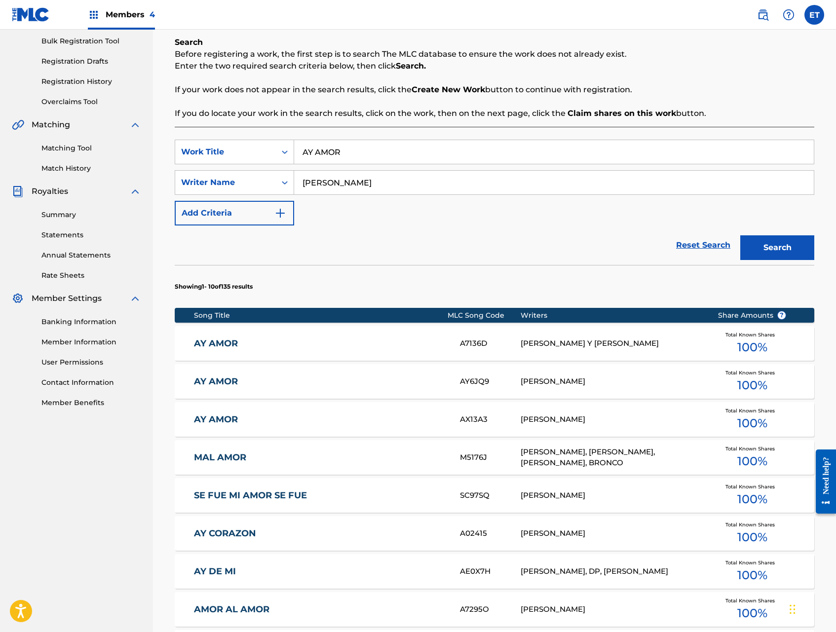
click at [332, 424] on link "AY AMOR" at bounding box center [320, 419] width 253 height 11
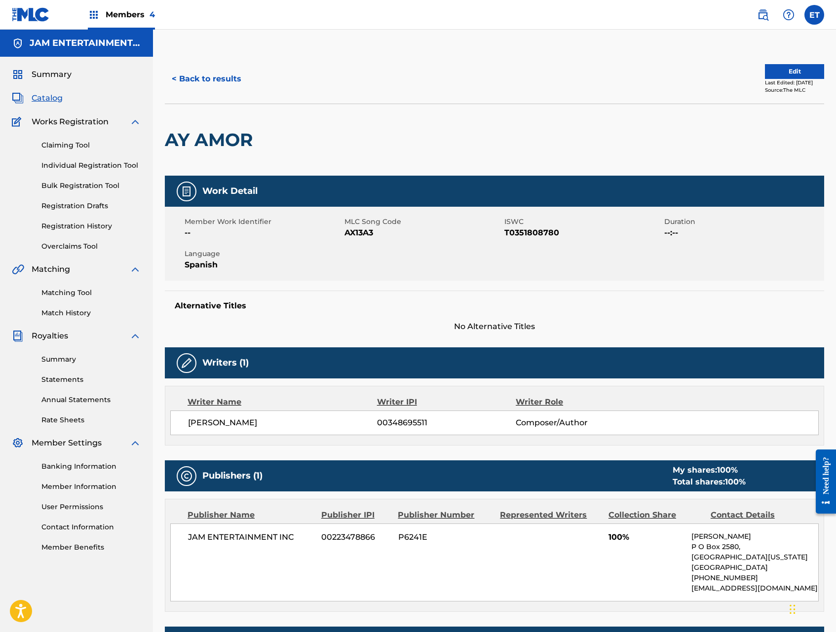
click at [362, 237] on span "AX13A3" at bounding box center [424, 233] width 158 height 12
copy span "AX13A3"
click at [221, 82] on button "< Back to results" at bounding box center [206, 79] width 83 height 25
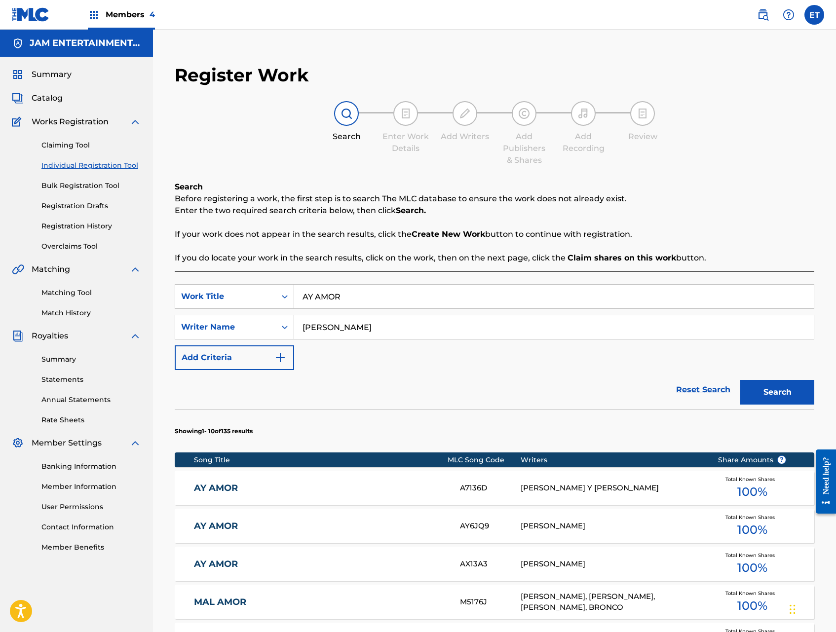
click at [360, 293] on input "AY AMOR" at bounding box center [554, 297] width 520 height 24
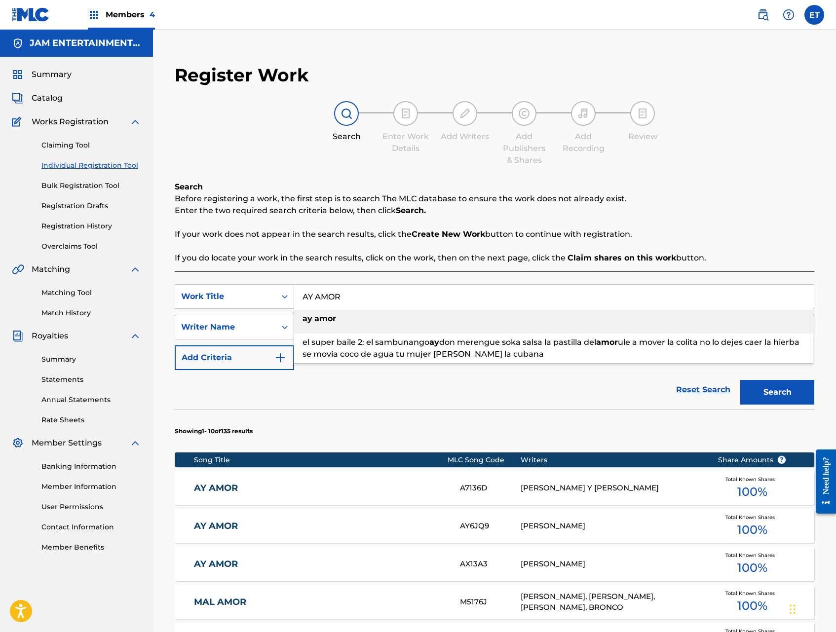
paste input "Y AY"
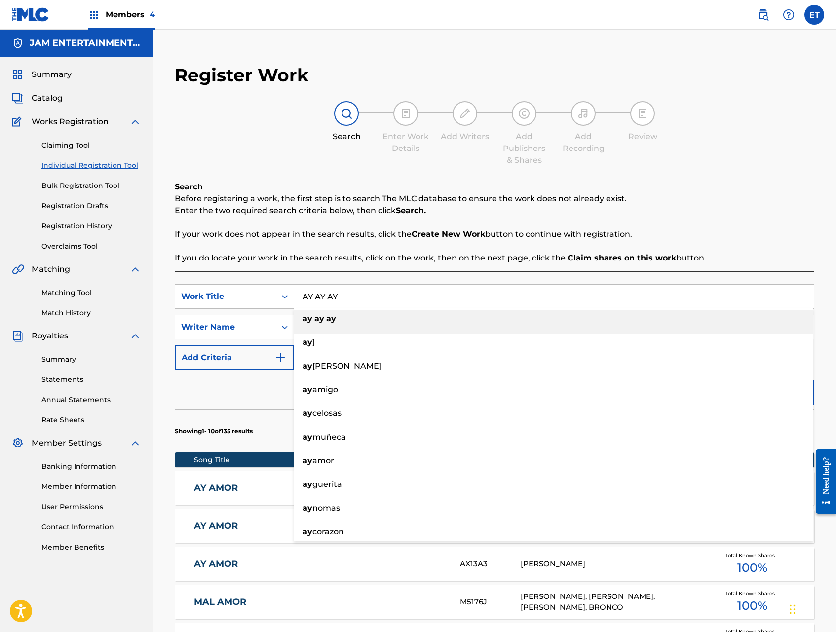
type input "AY AY AY"
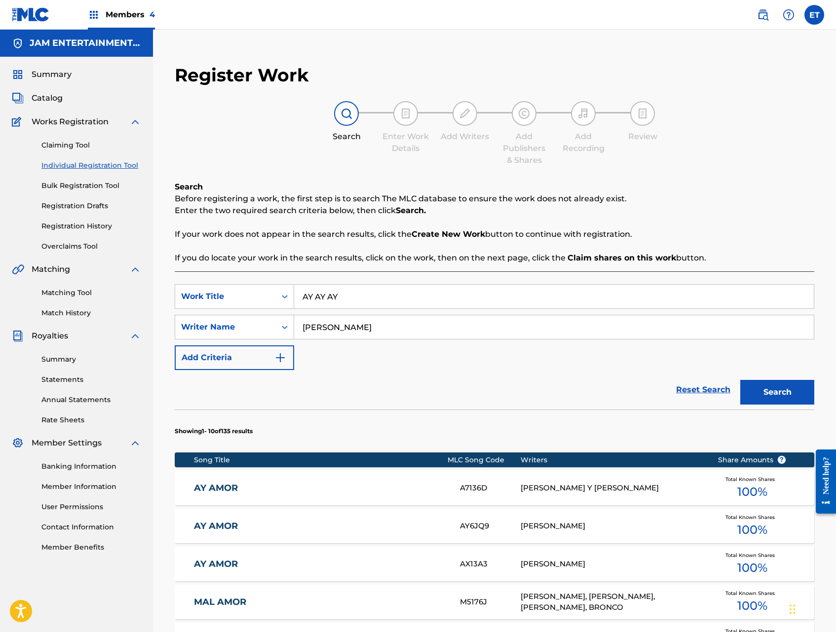
type input "SARA"
click at [741, 380] on button "Search" at bounding box center [778, 392] width 74 height 25
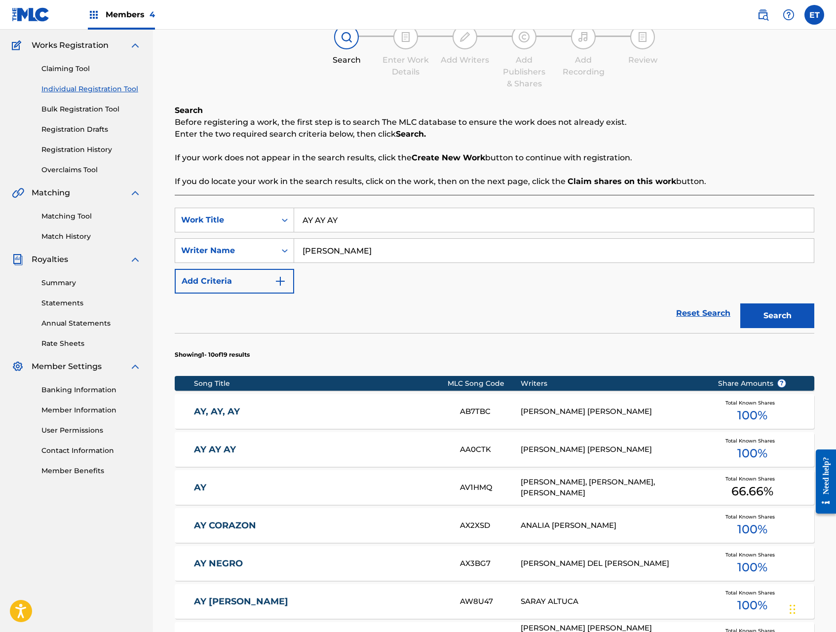
scroll to position [78, 0]
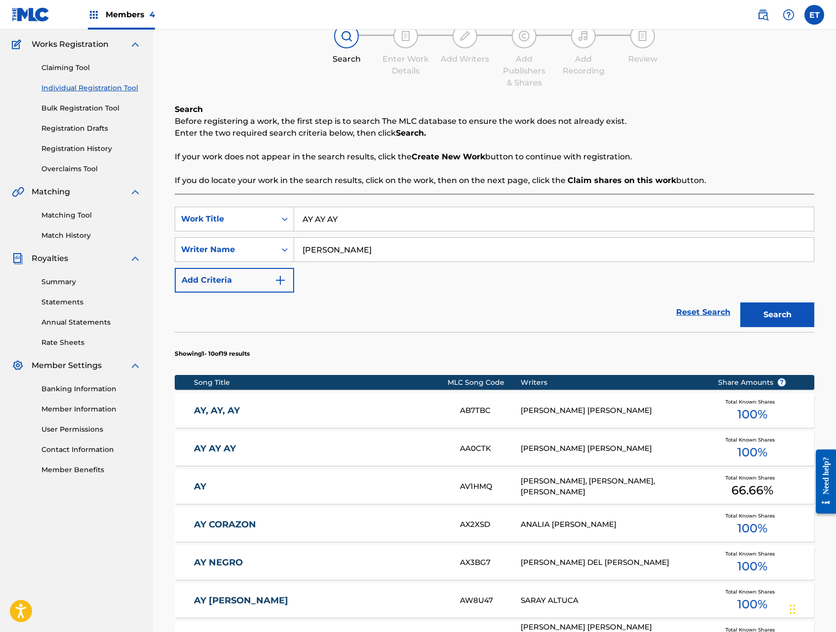
click at [563, 454] on div "AY AY AY AA0CTK HERRERA SARA MARIA ALMA MALDONADO Total Known Shares 100 %" at bounding box center [495, 449] width 640 height 35
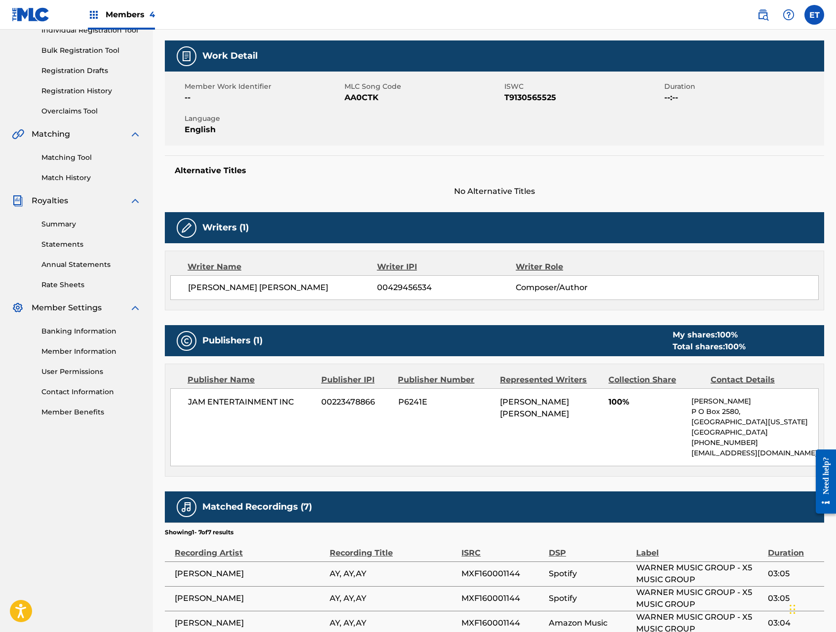
scroll to position [62, 0]
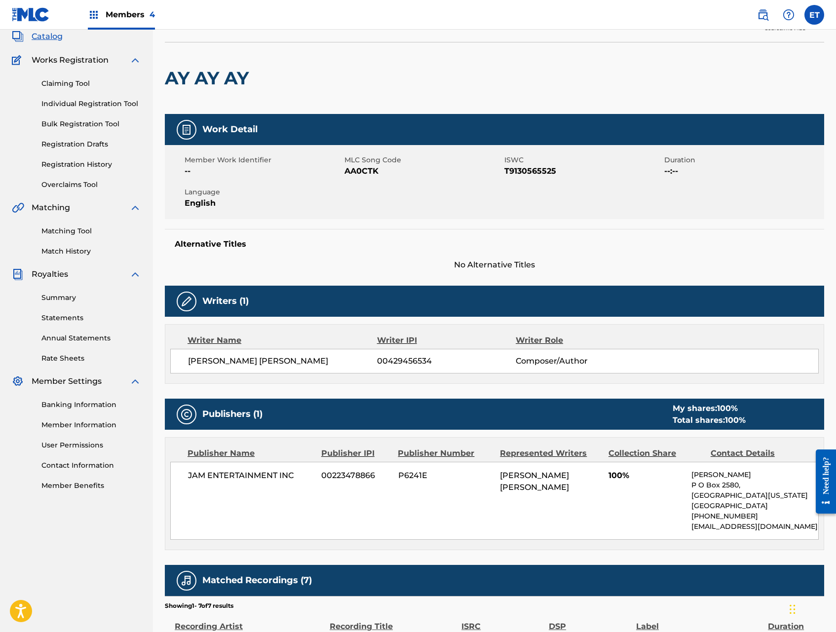
click at [364, 171] on span "AA0CTK" at bounding box center [424, 171] width 158 height 12
copy span "AA0CTK"
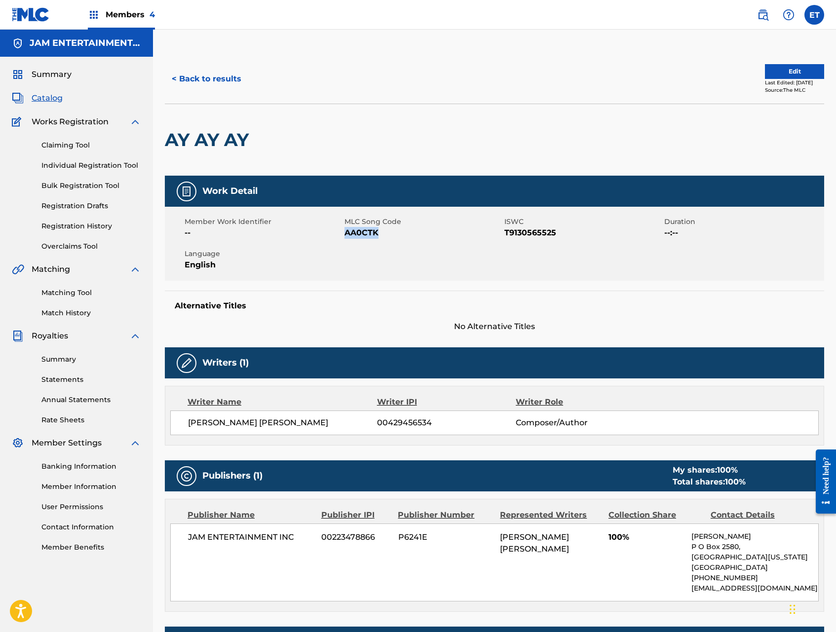
click at [197, 75] on button "< Back to results" at bounding box center [206, 79] width 83 height 25
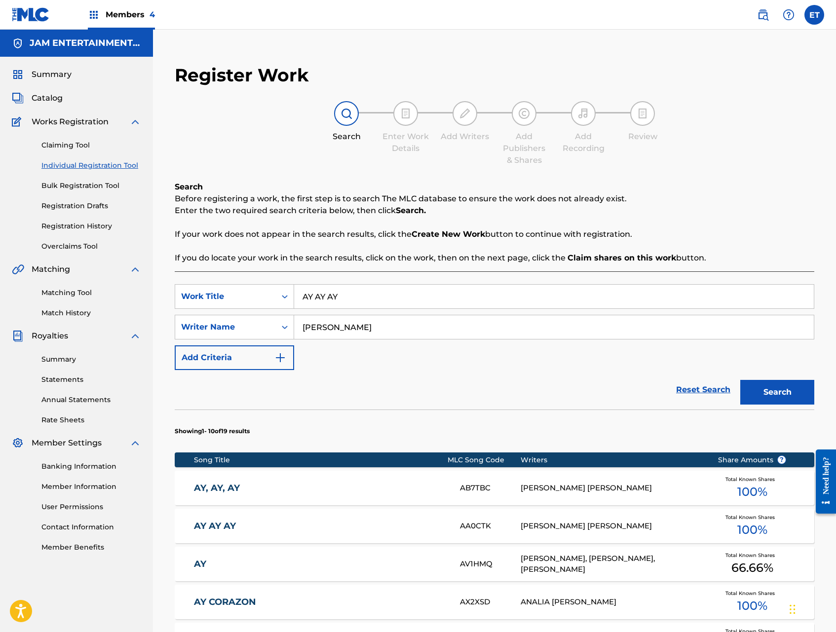
click at [348, 302] on input "AY AY AY" at bounding box center [554, 297] width 520 height 24
type input "AYER"
type input "CATARINO"
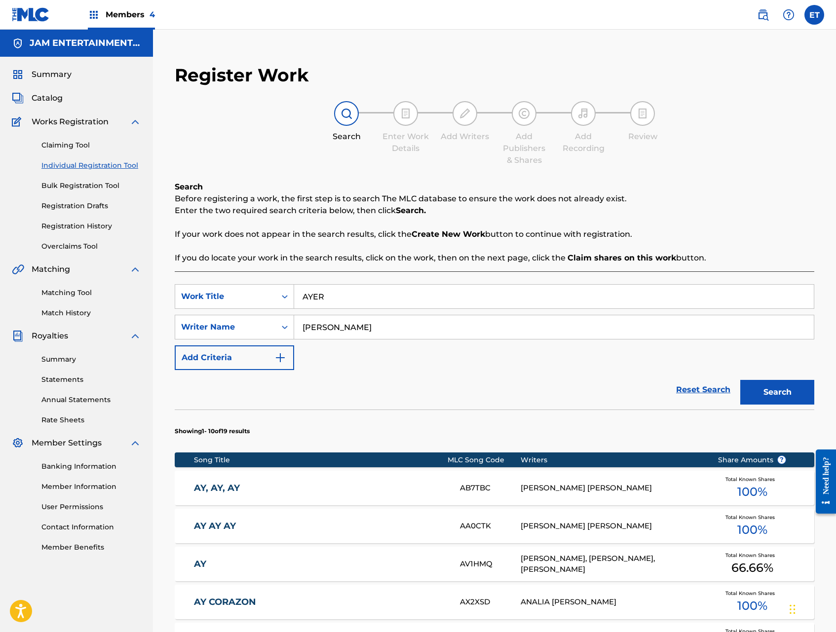
click at [741, 380] on button "Search" at bounding box center [778, 392] width 74 height 25
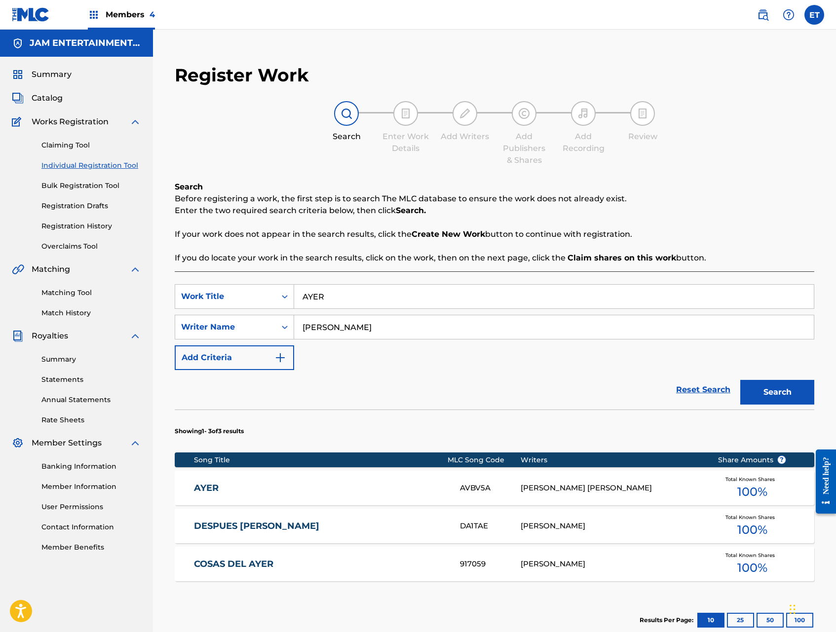
click at [365, 478] on div "AYER AVBV5A DIAZ JOSE CATARINO RUELAS Total Known Shares 100 %" at bounding box center [495, 488] width 640 height 35
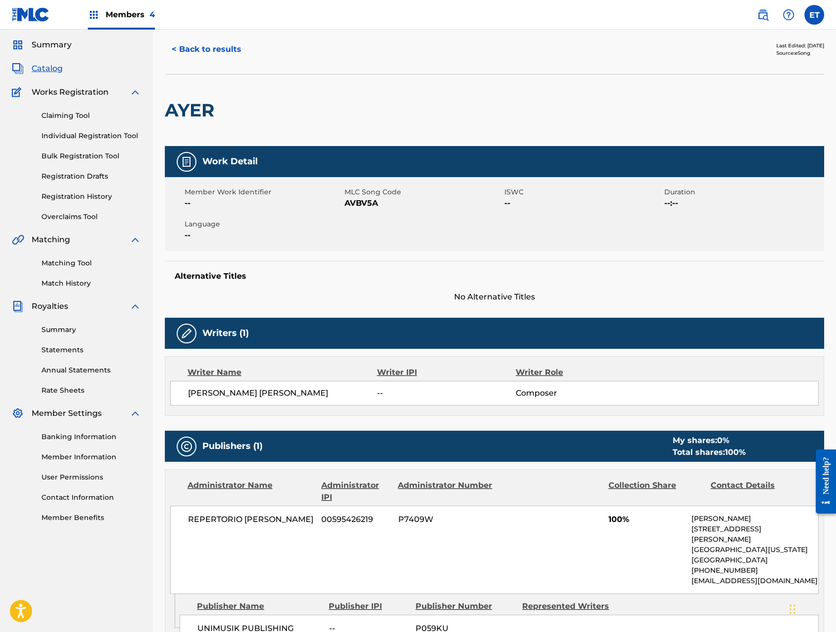
scroll to position [24, 0]
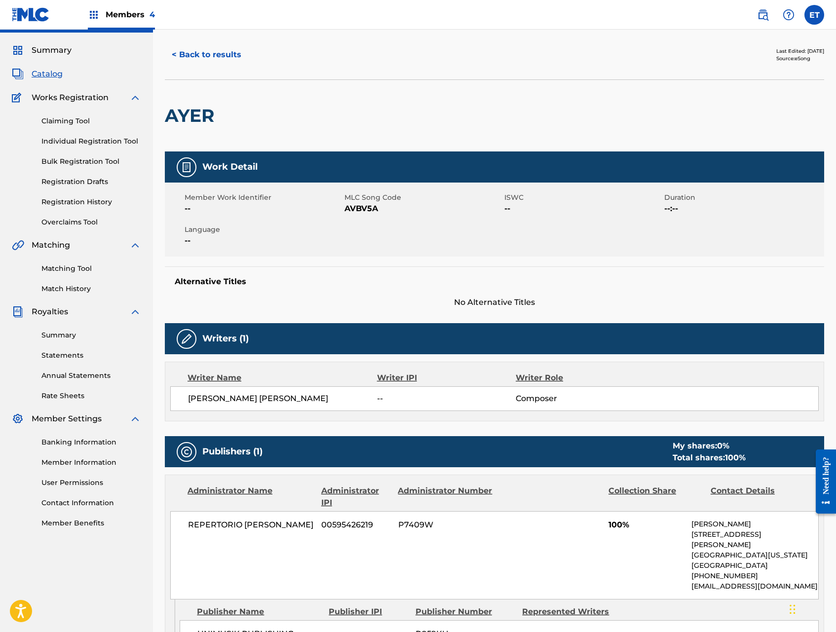
click at [207, 56] on button "< Back to results" at bounding box center [206, 54] width 83 height 25
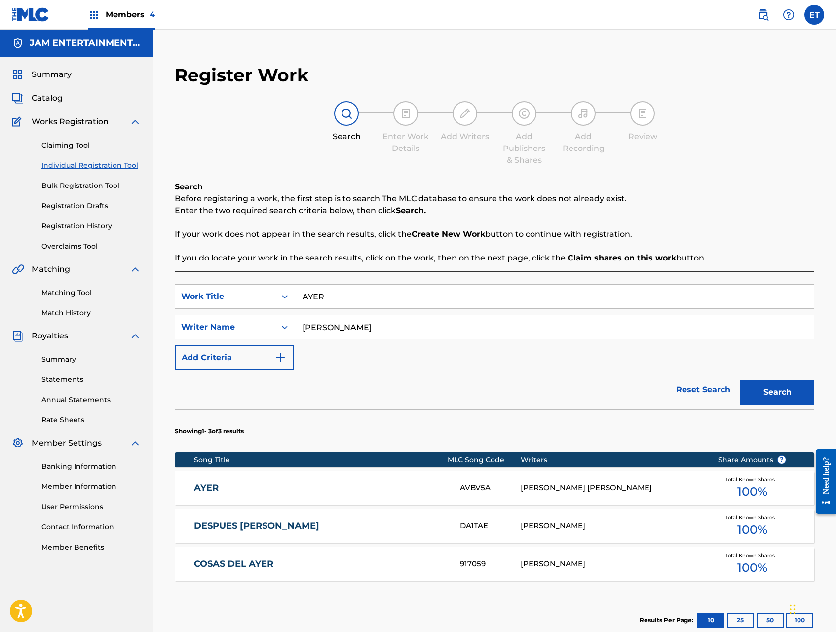
click at [372, 306] on input "AYER" at bounding box center [554, 297] width 520 height 24
paste input "UDAME A VIVI"
type input "AYUDAME A VIVIR"
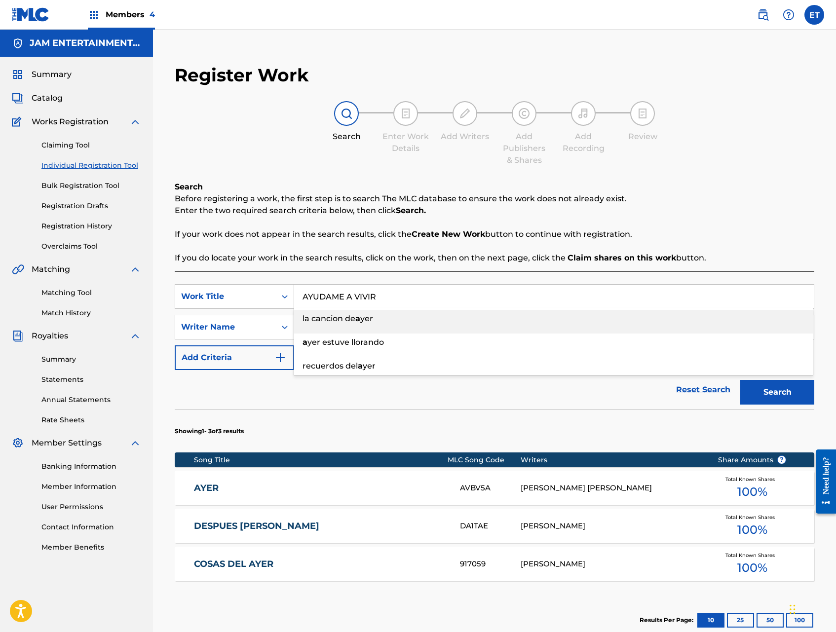
click at [359, 320] on input "CATARINO" at bounding box center [554, 328] width 520 height 24
type input "MANUEL"
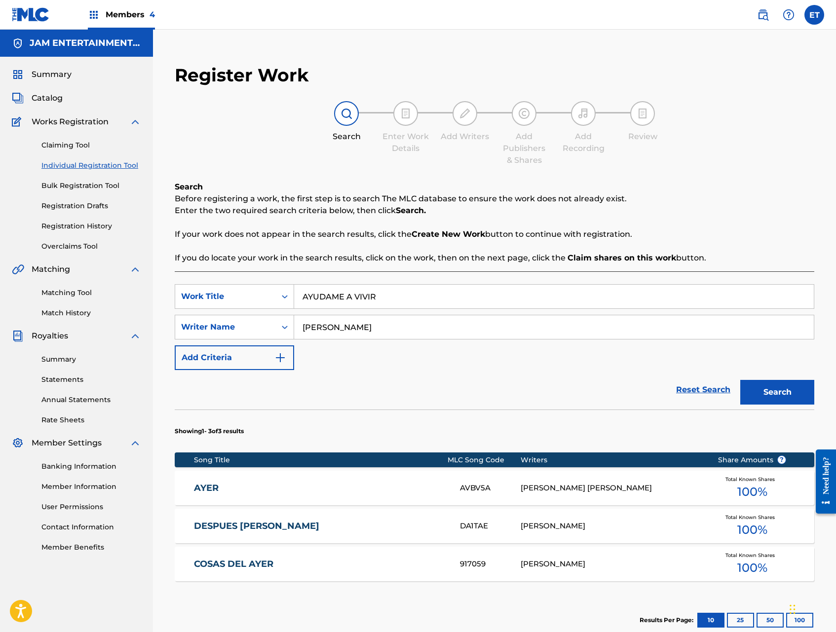
click at [741, 380] on button "Search" at bounding box center [778, 392] width 74 height 25
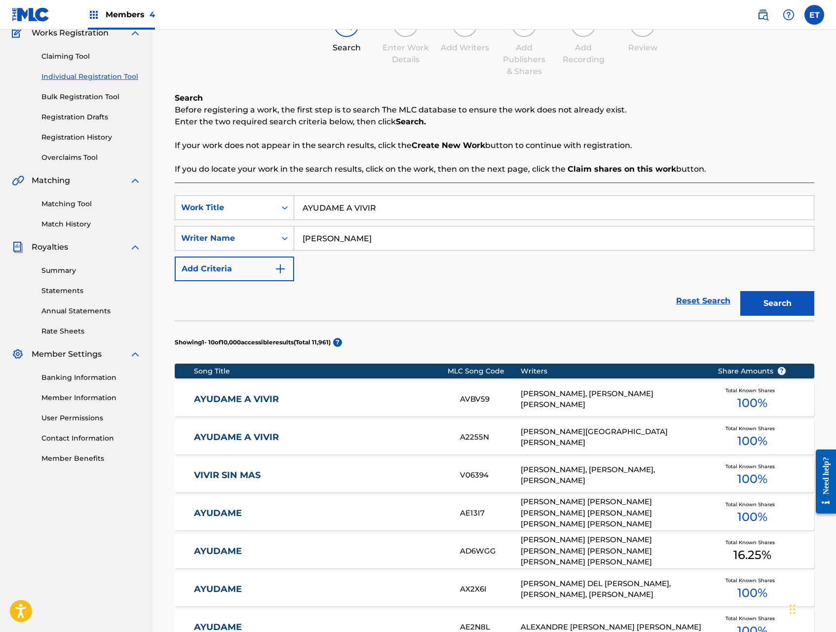
scroll to position [91, 0]
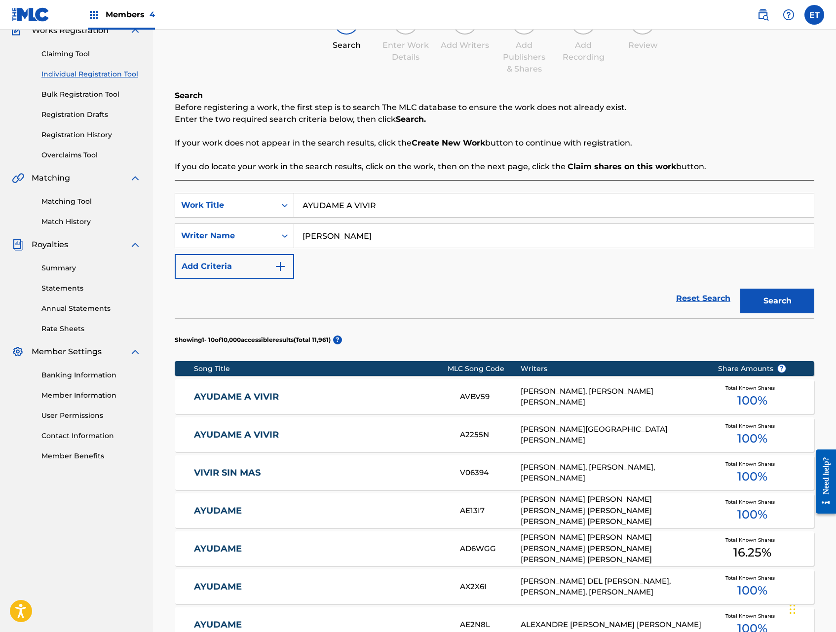
click at [254, 395] on link "AYUDAME A VIVIR" at bounding box center [320, 397] width 253 height 11
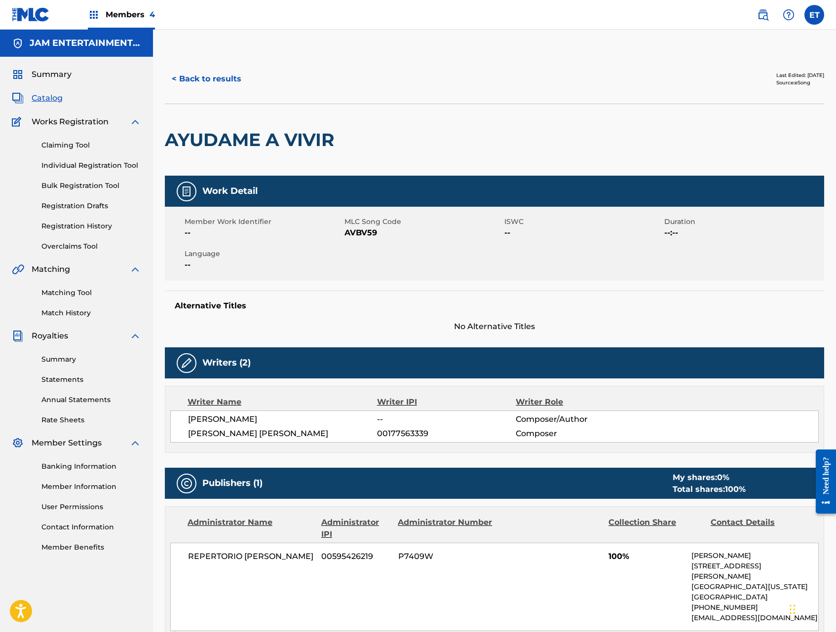
click at [187, 76] on button "< Back to results" at bounding box center [206, 79] width 83 height 25
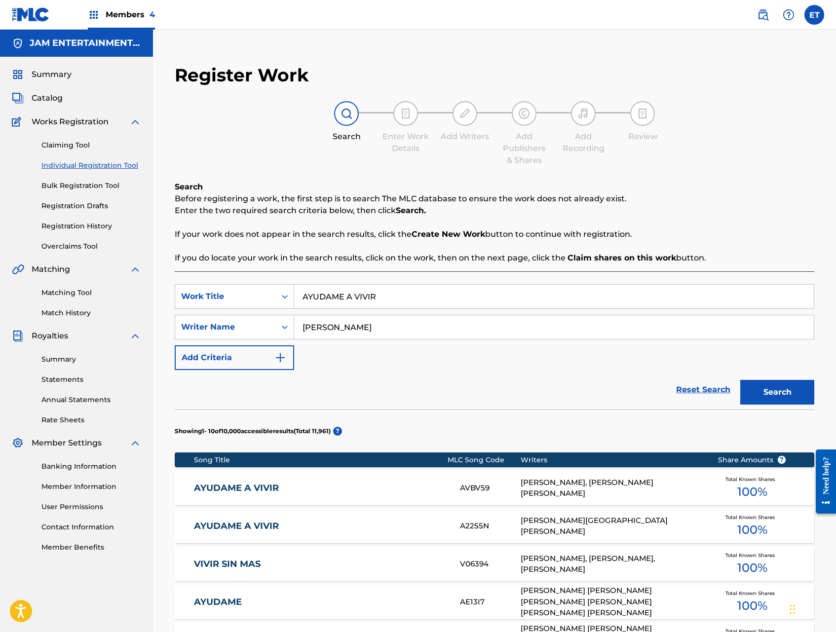
click at [362, 293] on input "AYUDAME A VIVIR" at bounding box center [554, 297] width 520 height 24
paste input "BAILALA ASI"
type input "BAILALA ASI"
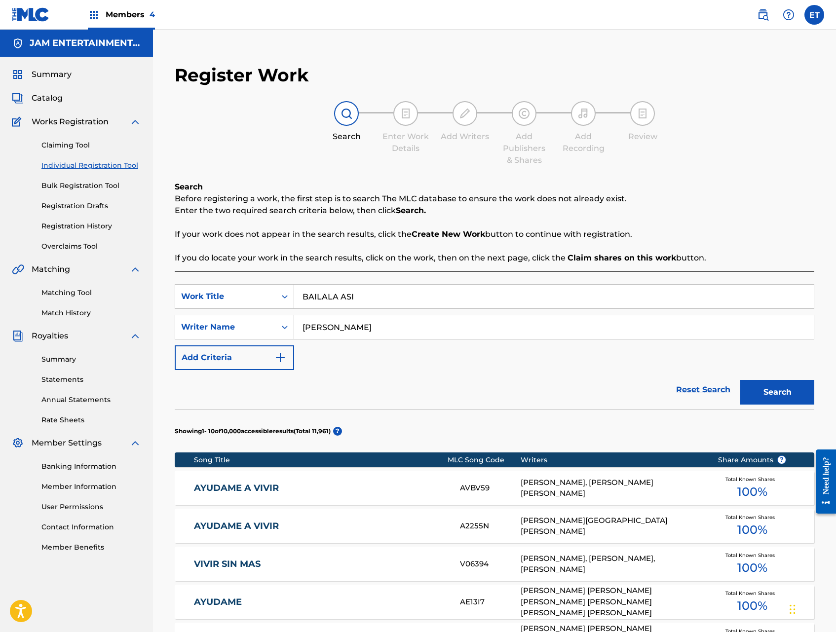
click at [371, 332] on input "MANUEL" at bounding box center [554, 328] width 520 height 24
click at [741, 380] on button "Search" at bounding box center [778, 392] width 74 height 25
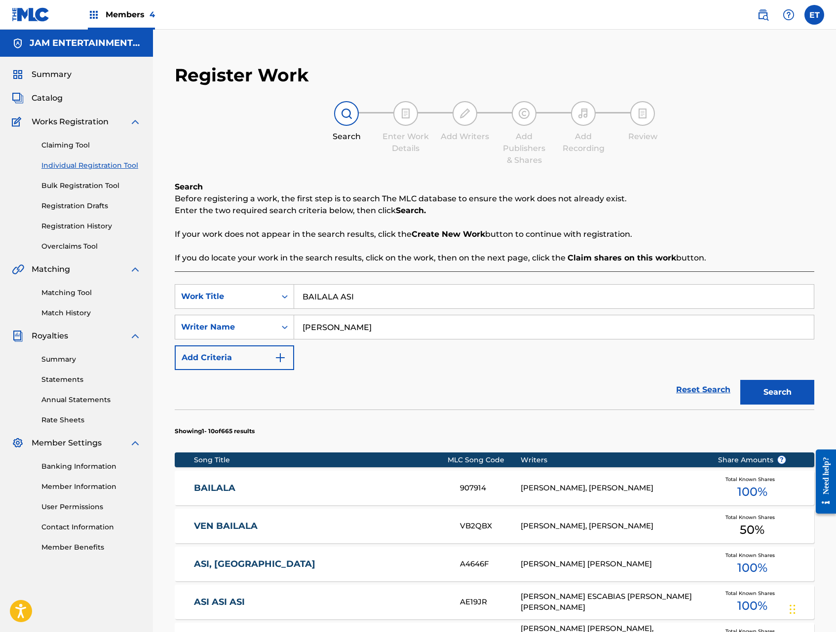
click at [365, 324] on input "MARTIN" at bounding box center [554, 328] width 520 height 24
click at [741, 380] on button "Search" at bounding box center [778, 392] width 74 height 25
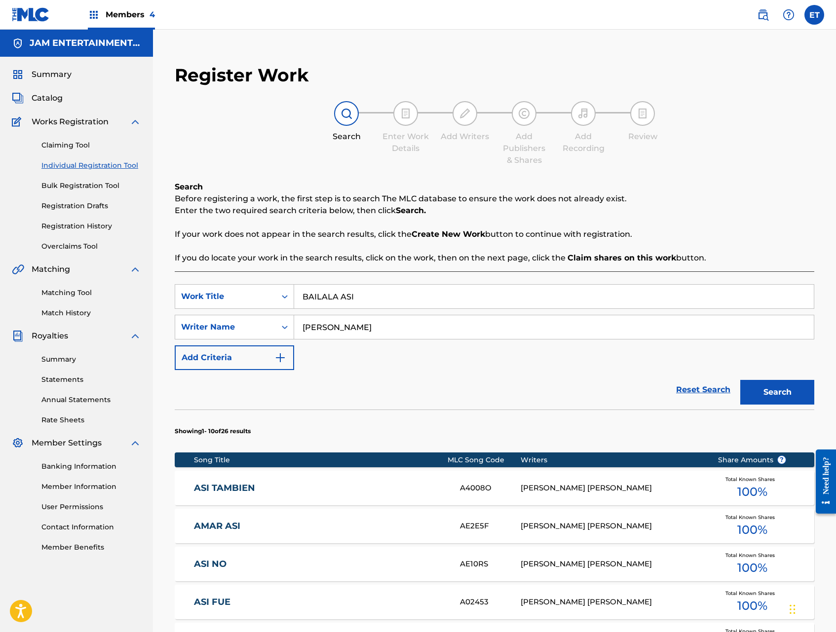
click at [301, 328] on input "AGUILERA" at bounding box center [554, 328] width 520 height 24
type input "MARTIN AGUILERA"
click at [741, 380] on button "Search" at bounding box center [778, 392] width 74 height 25
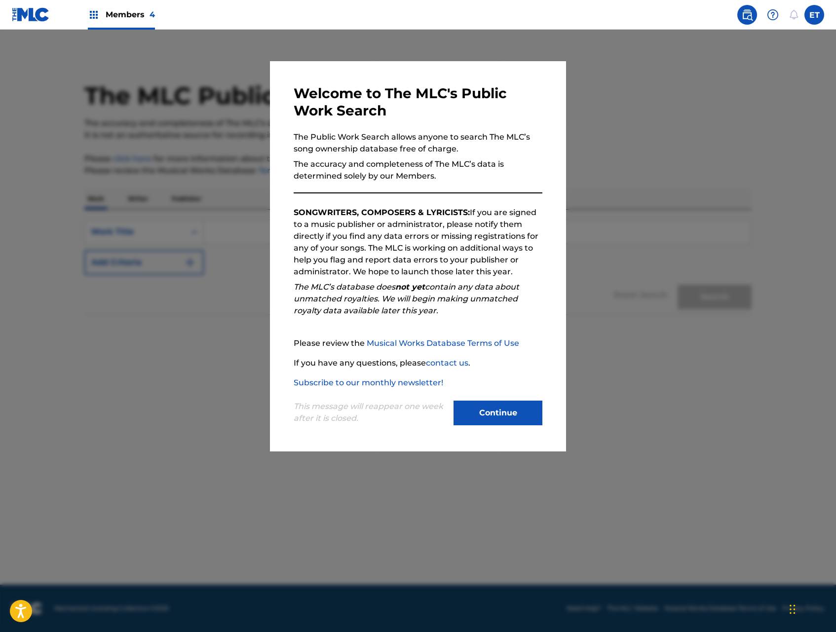
click at [528, 420] on button "Continue" at bounding box center [498, 413] width 89 height 25
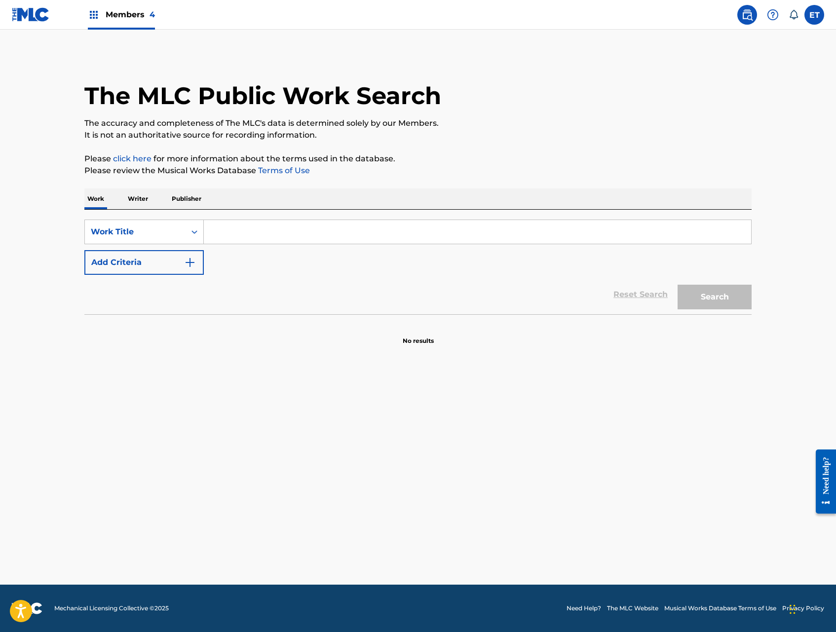
click at [290, 229] on input "Search Form" at bounding box center [478, 232] width 548 height 24
paste input "7 PULGADAS"
click at [290, 229] on input "7 pulgadas fumate un jazz ii" at bounding box center [478, 232] width 548 height 24
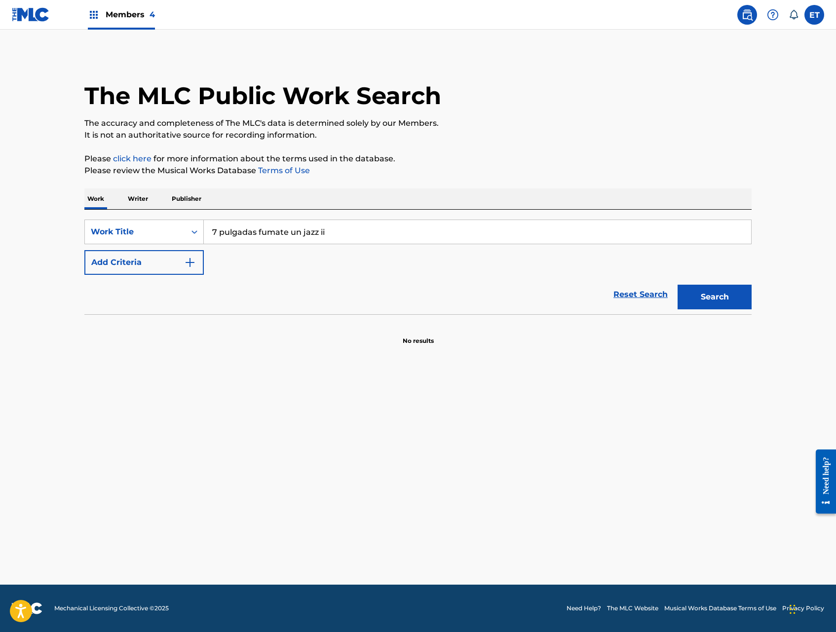
paste input "PULGADAS"
type input "7 PULGADAS"
click at [742, 300] on button "Search" at bounding box center [715, 297] width 74 height 25
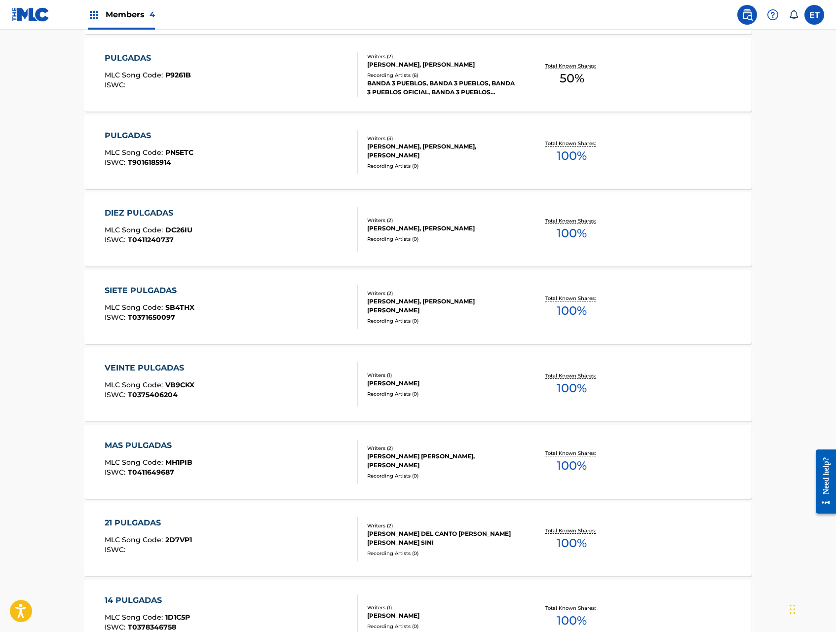
scroll to position [464, 0]
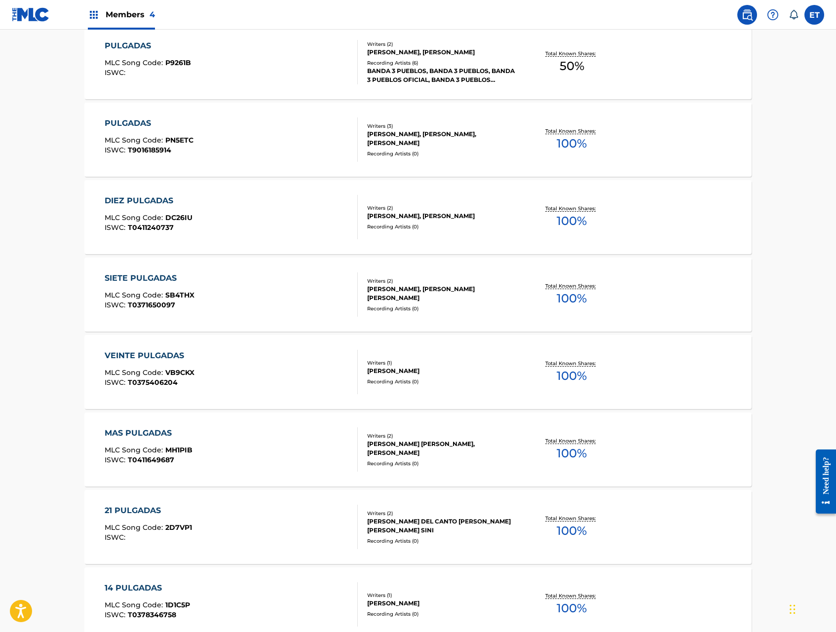
click at [277, 291] on div "SIETE PULGADAS MLC Song Code : SB4THX ISWC : T0371650097" at bounding box center [232, 295] width 254 height 44
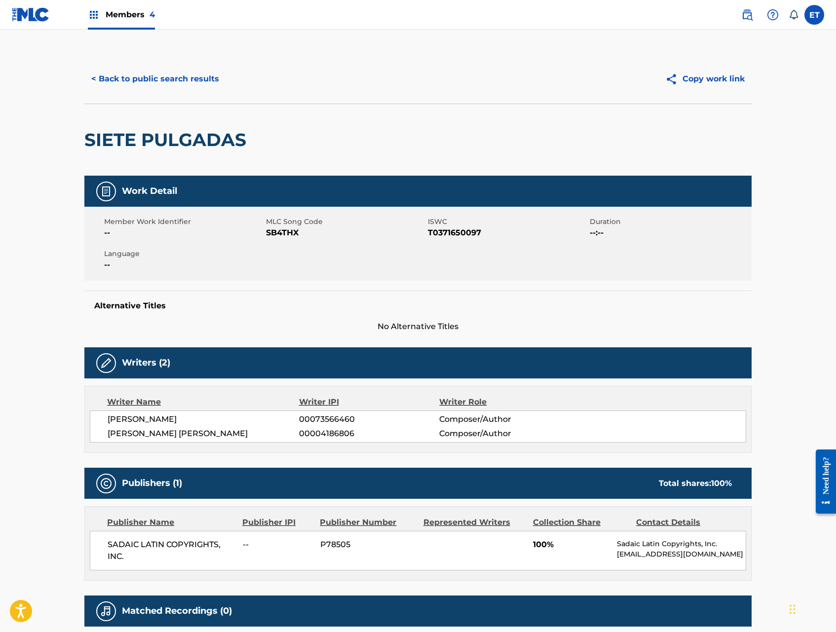
click at [118, 76] on button "< Back to public search results" at bounding box center [155, 79] width 142 height 25
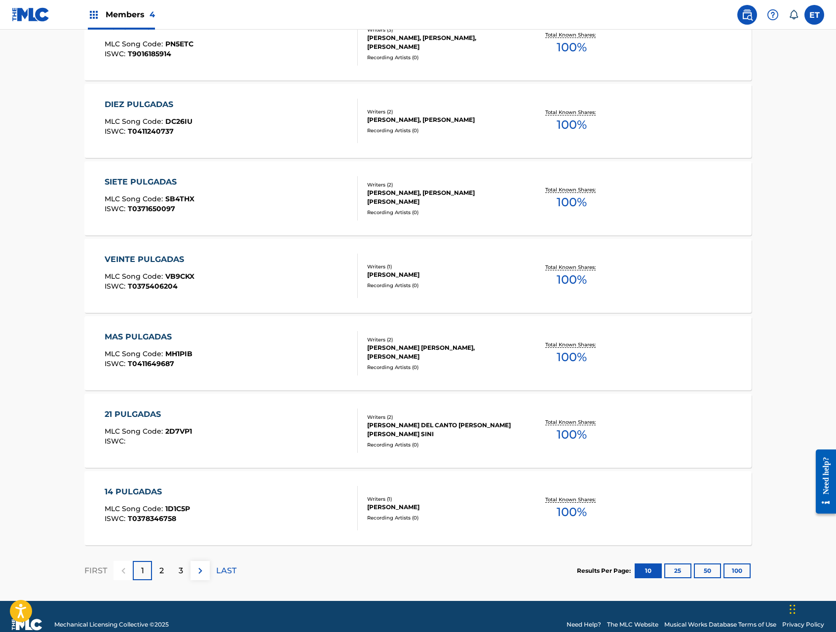
scroll to position [576, 0]
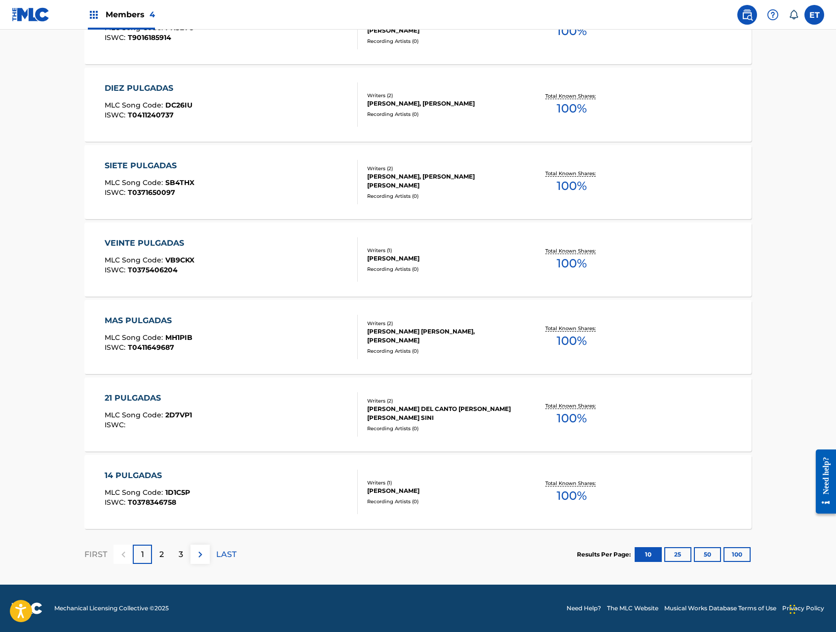
click at [204, 553] on img at bounding box center [201, 555] width 12 height 12
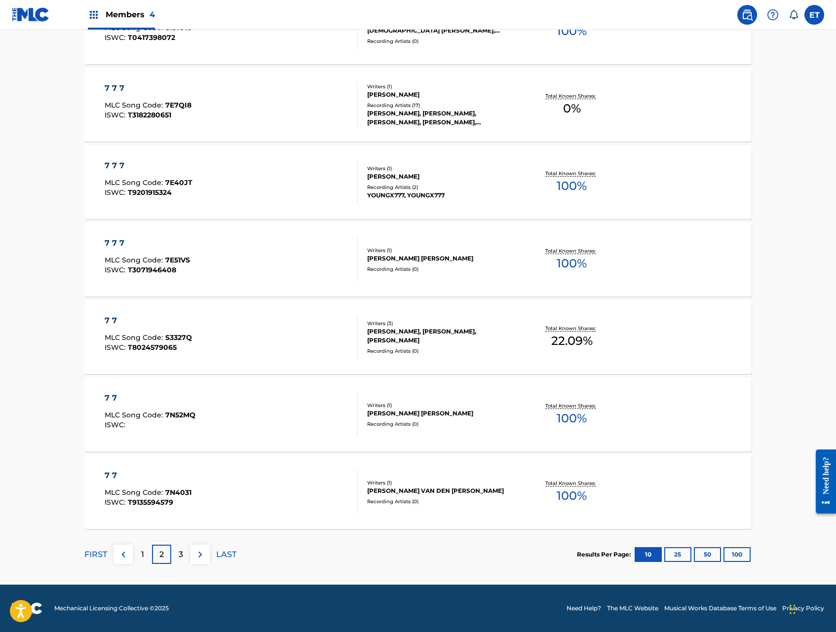
click at [120, 553] on img at bounding box center [124, 555] width 12 height 12
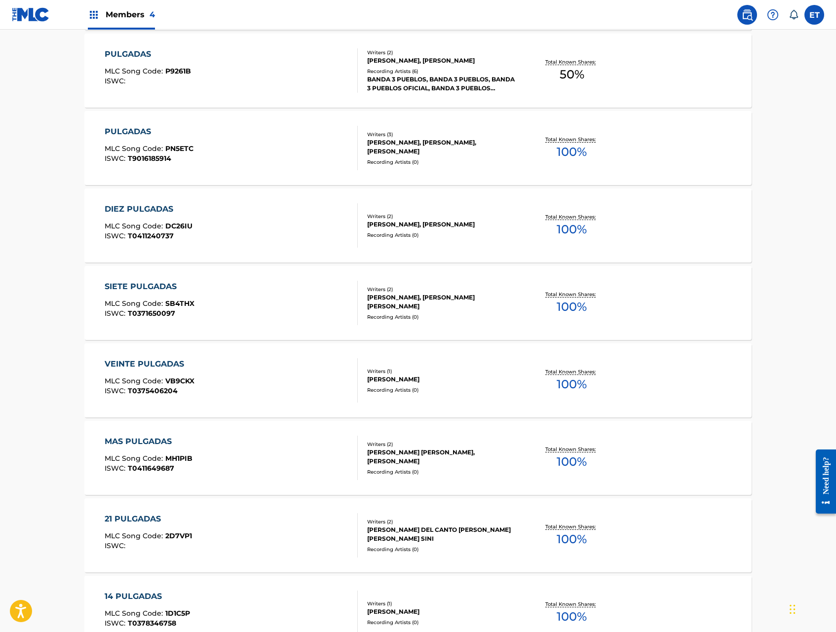
scroll to position [458, 0]
